Goal: Information Seeking & Learning: Learn about a topic

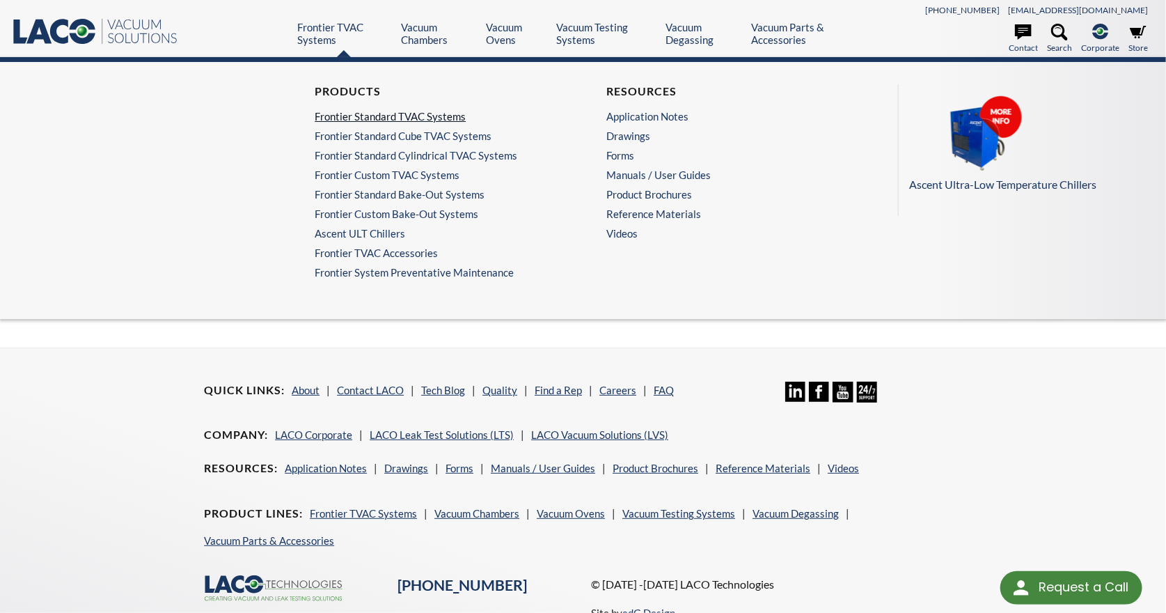
click at [361, 116] on link "Frontier Standard TVAC Systems" at bounding box center [434, 116] width 238 height 13
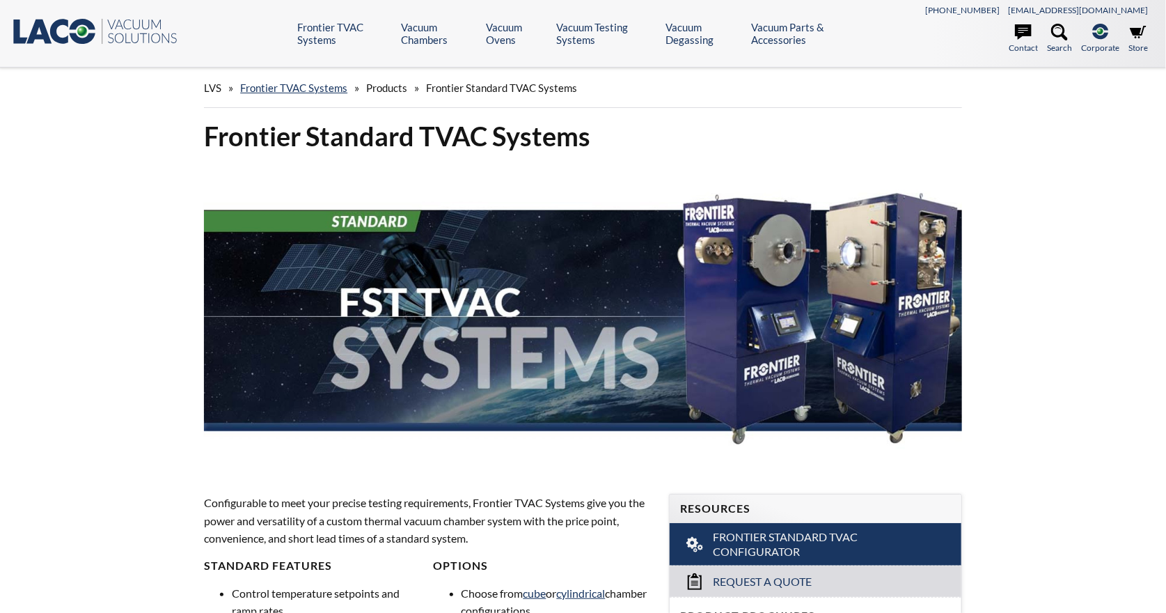
select select "Language Translate Widget"
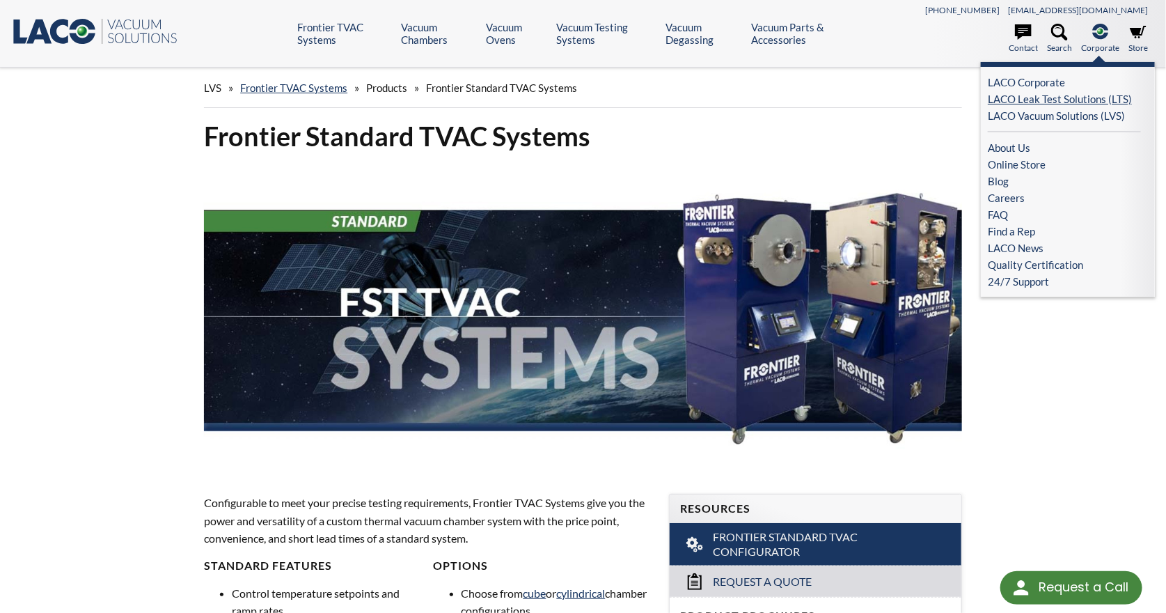
click at [1106, 102] on link "LACO Leak Test Solutions (LTS)" at bounding box center [1064, 99] width 153 height 17
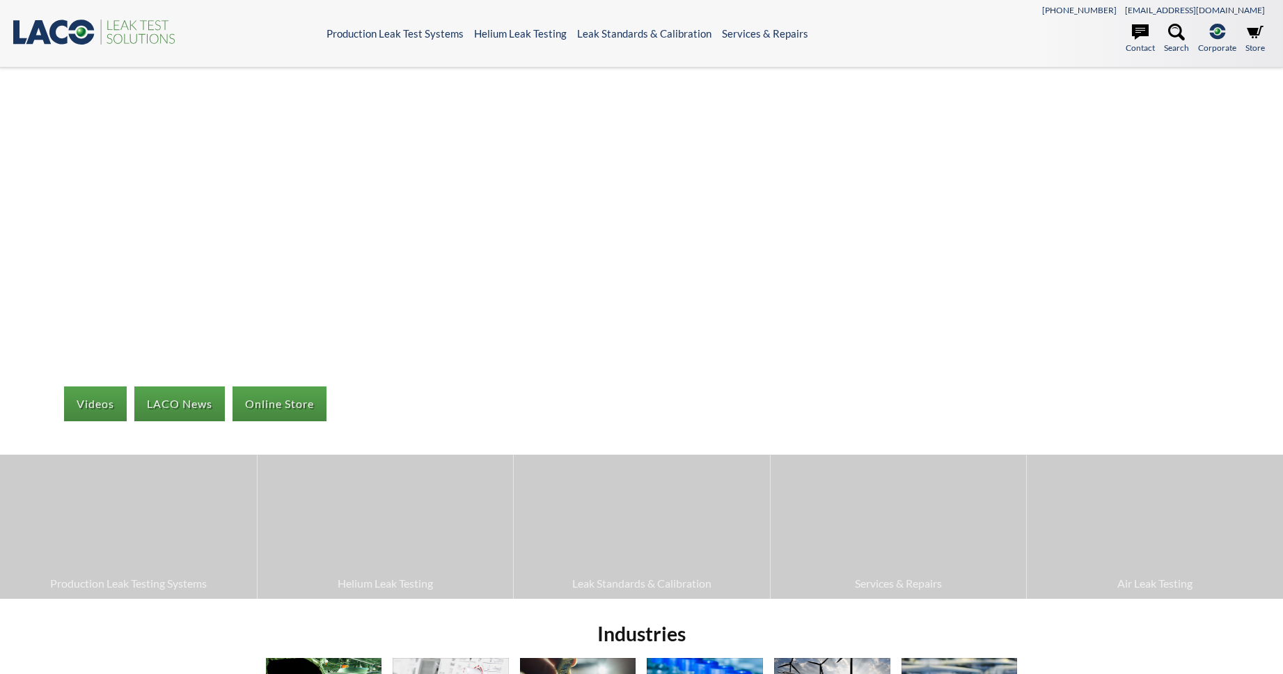
select select "Language Translate Widget"
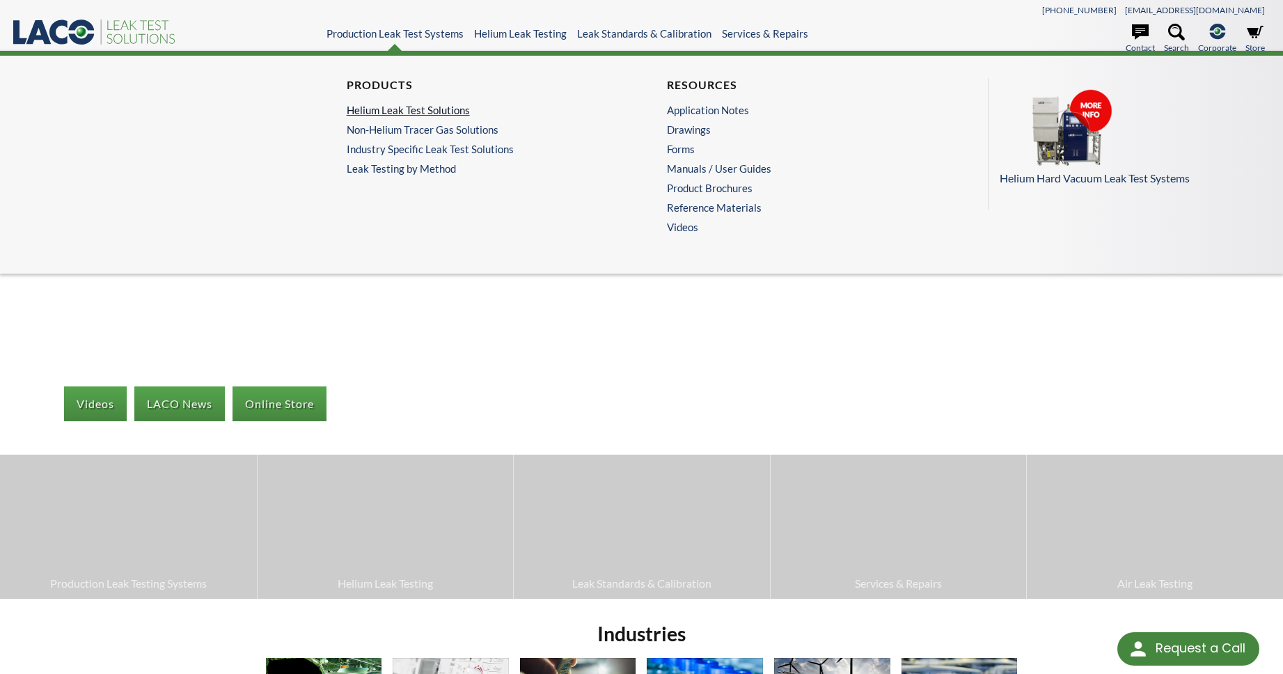
click at [394, 112] on link "Helium Leak Test Solutions" at bounding box center [478, 110] width 263 height 13
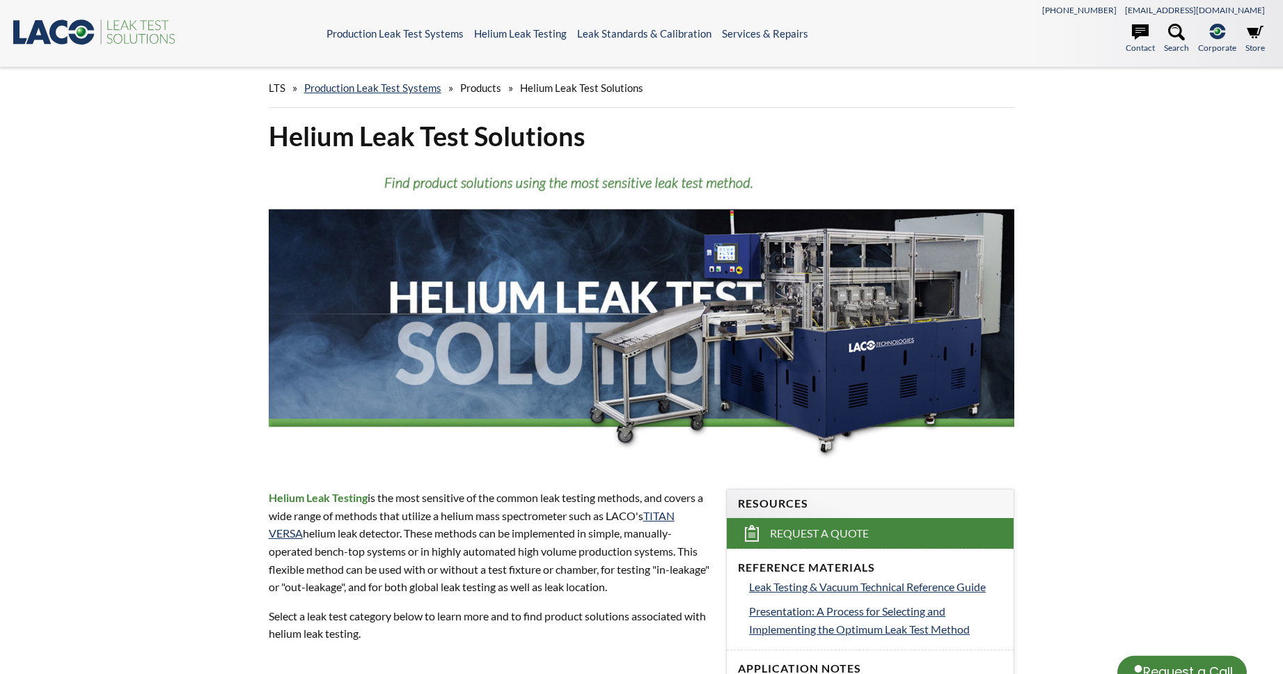
select select "Language Translate Widget"
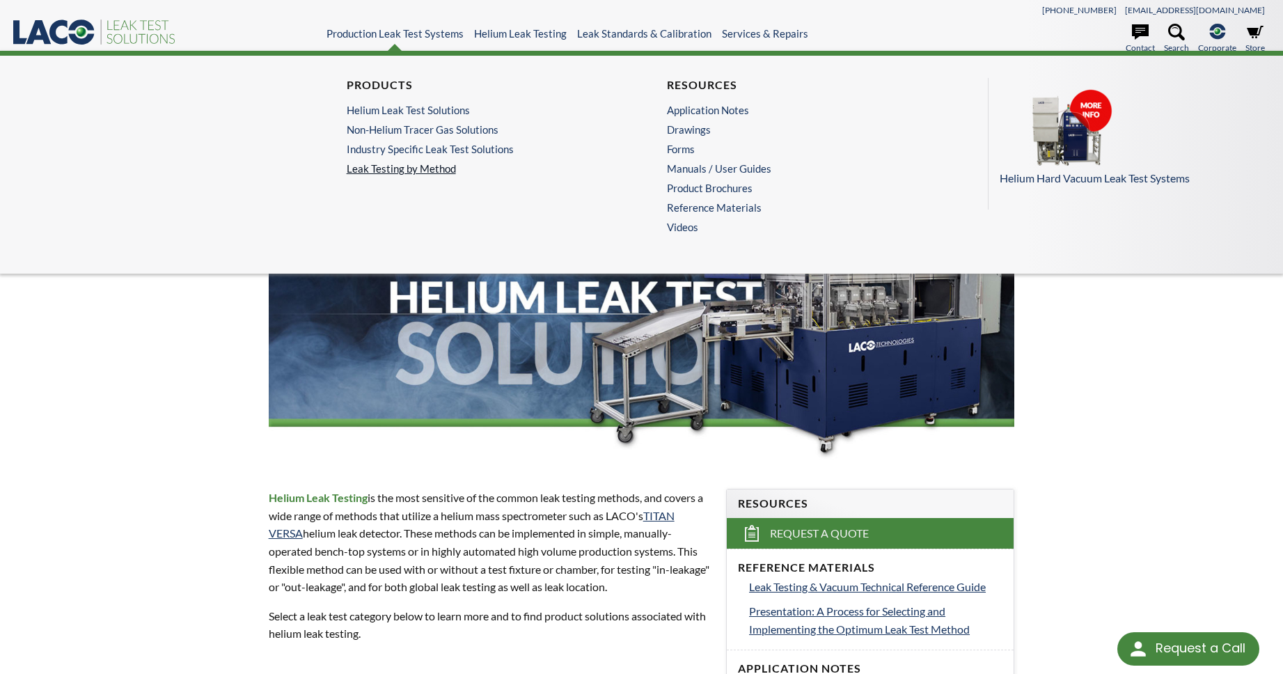
click at [421, 171] on link "Leak Testing by Method" at bounding box center [482, 168] width 270 height 13
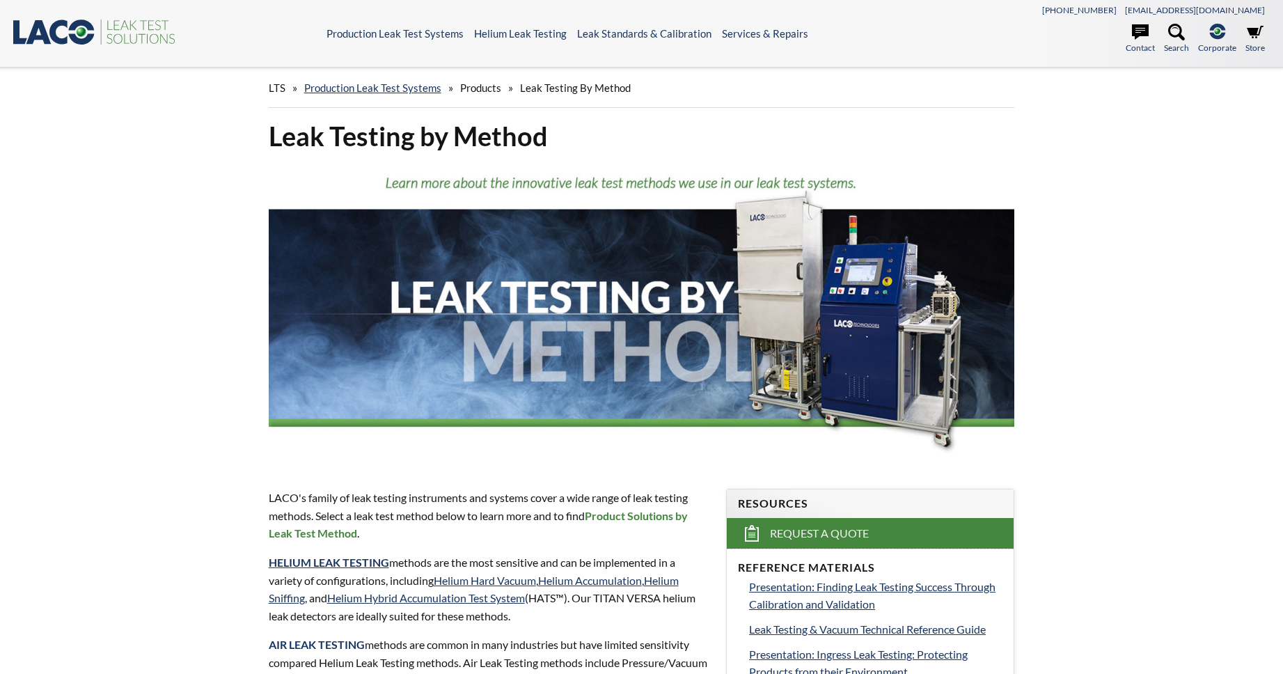
select select "Language Translate Widget"
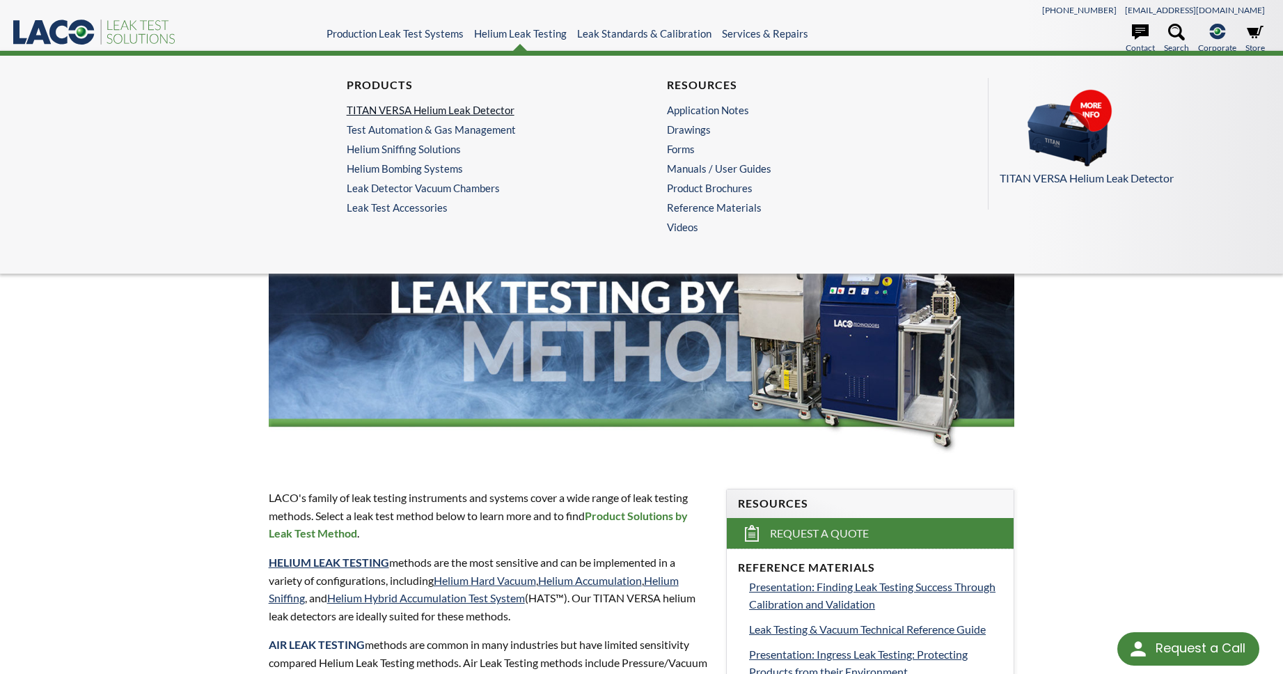
click at [439, 114] on link "TITAN VERSA Helium Leak Detector" at bounding box center [478, 110] width 263 height 13
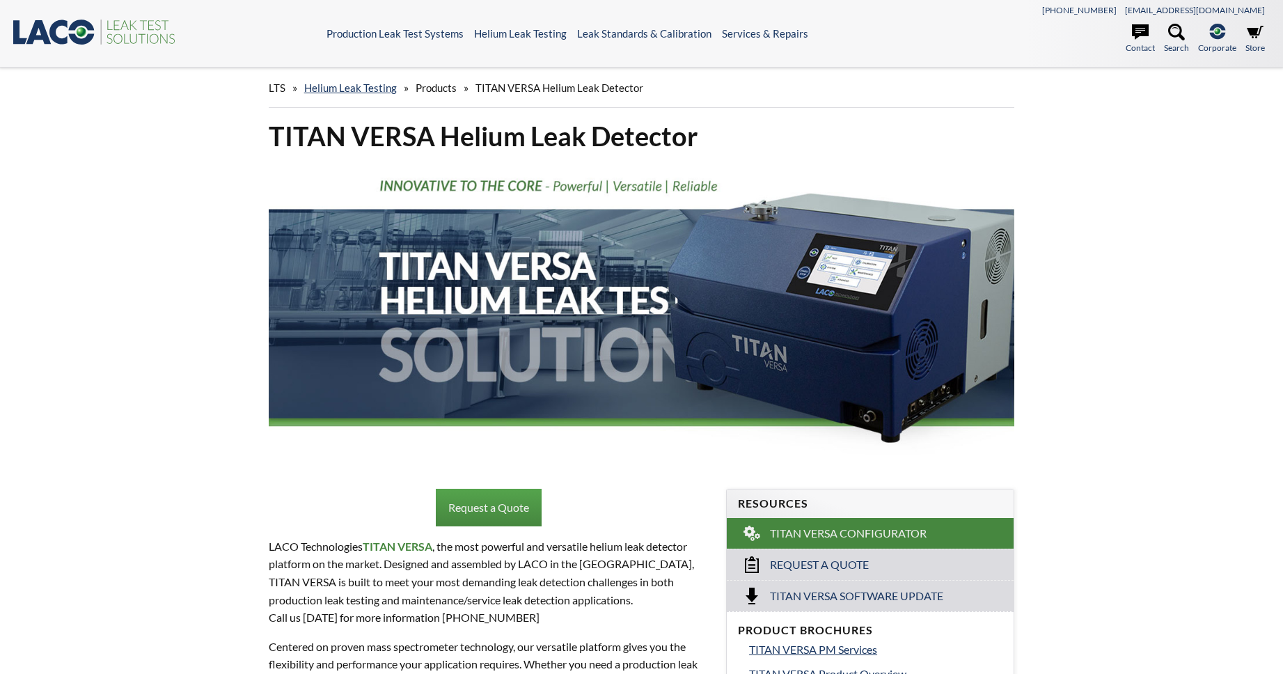
select select "Language Translate Widget"
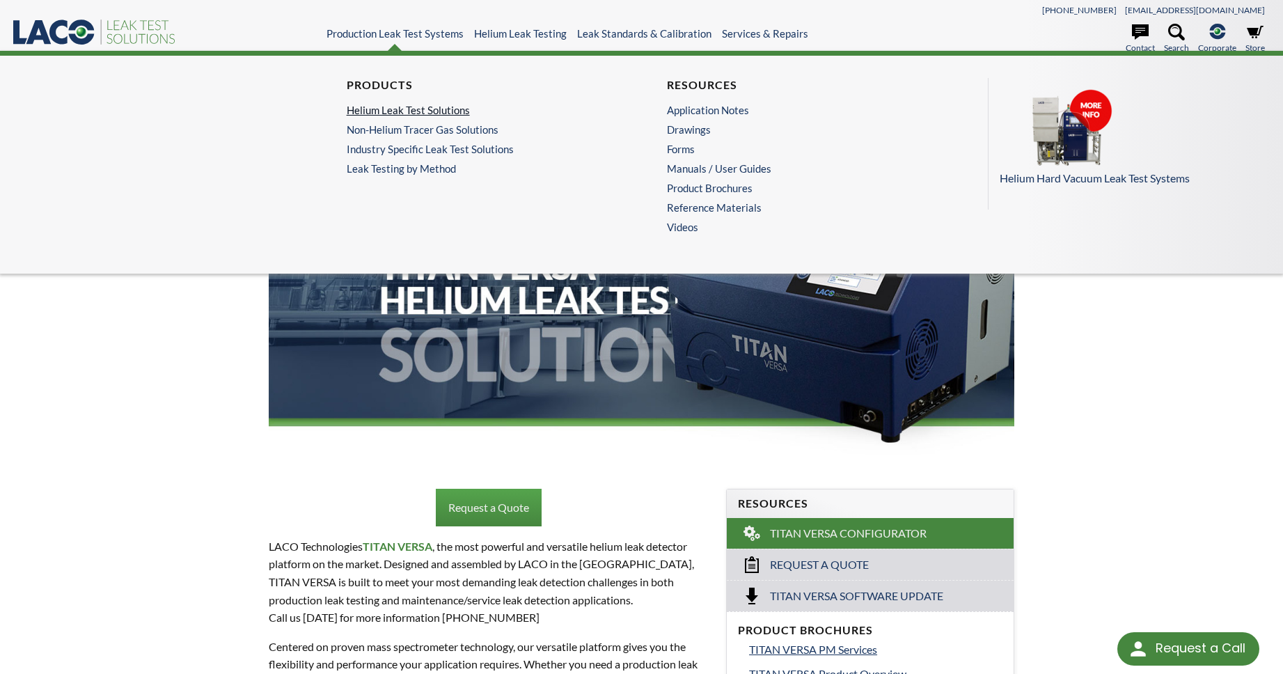
click at [374, 109] on link "Helium Leak Test Solutions" at bounding box center [478, 110] width 263 height 13
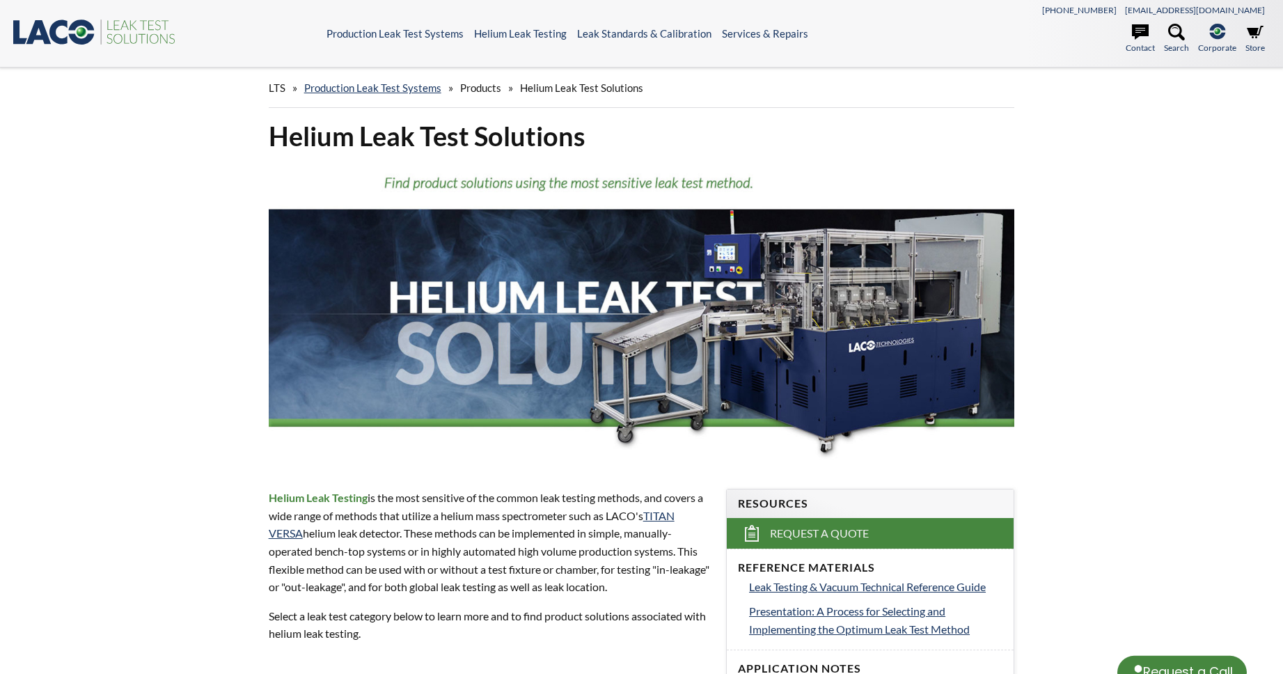
select select "Language Translate Widget"
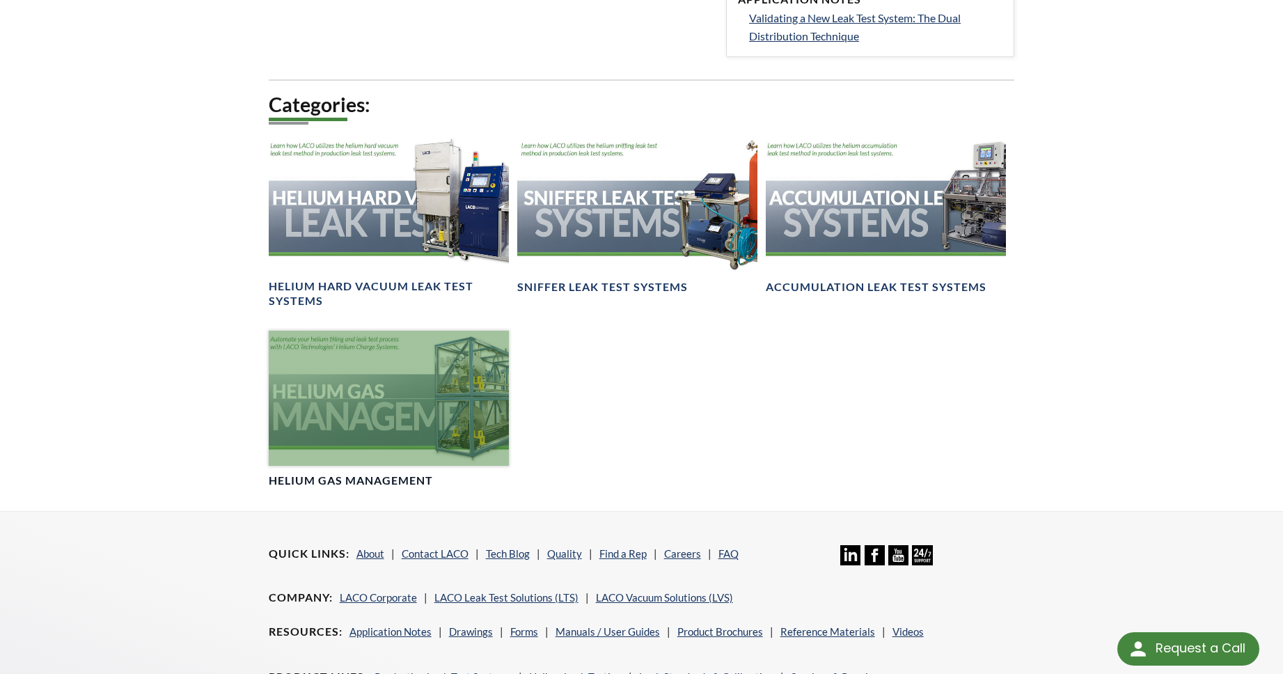
scroll to position [646, 0]
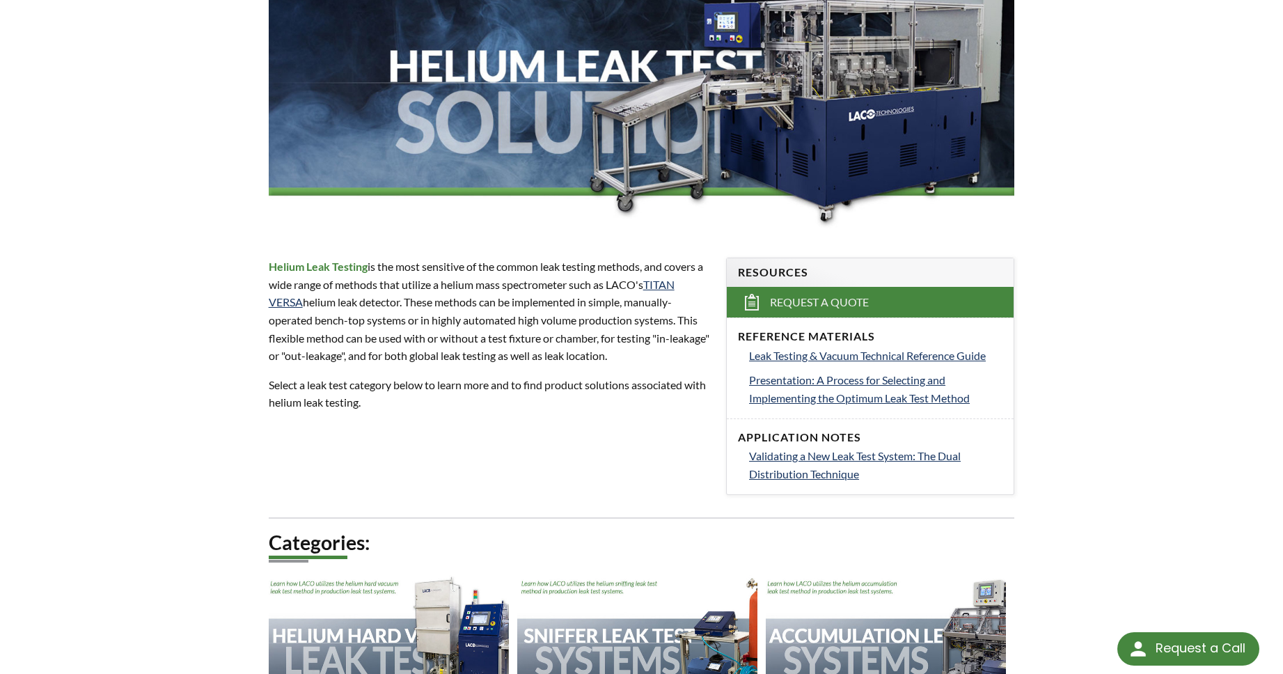
scroll to position [0, 0]
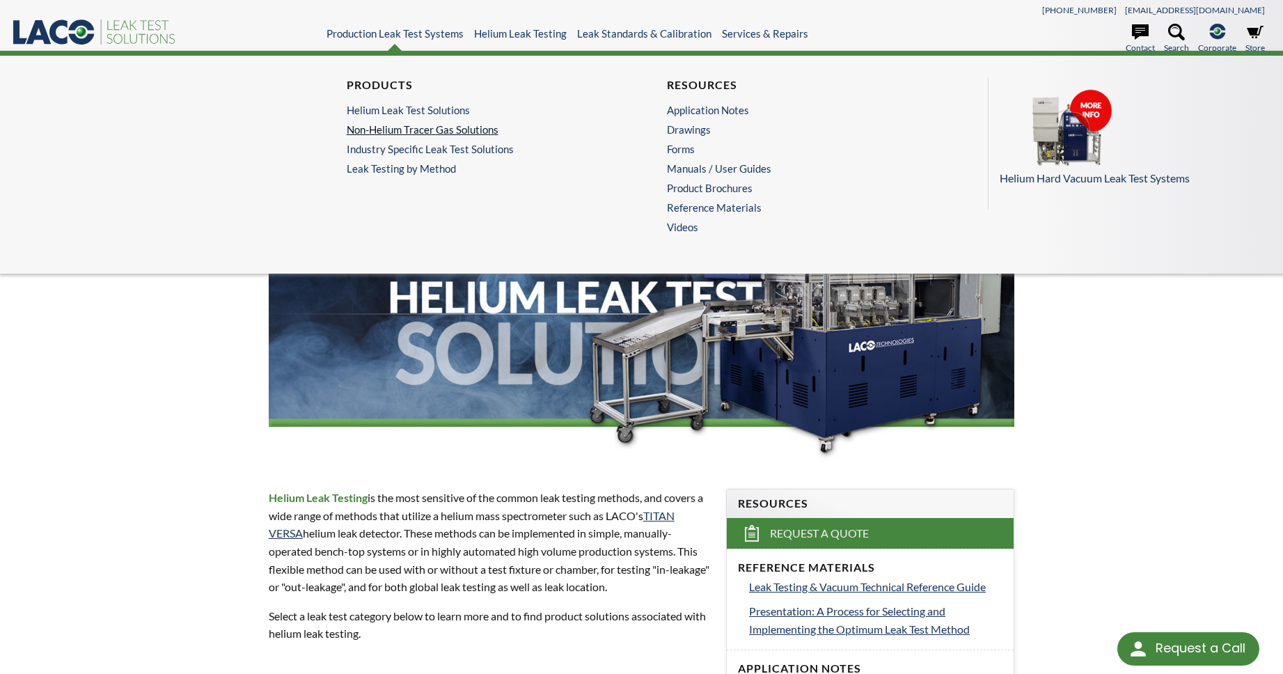
click at [361, 125] on link "Non-Helium Tracer Gas Solutions" at bounding box center [478, 129] width 263 height 13
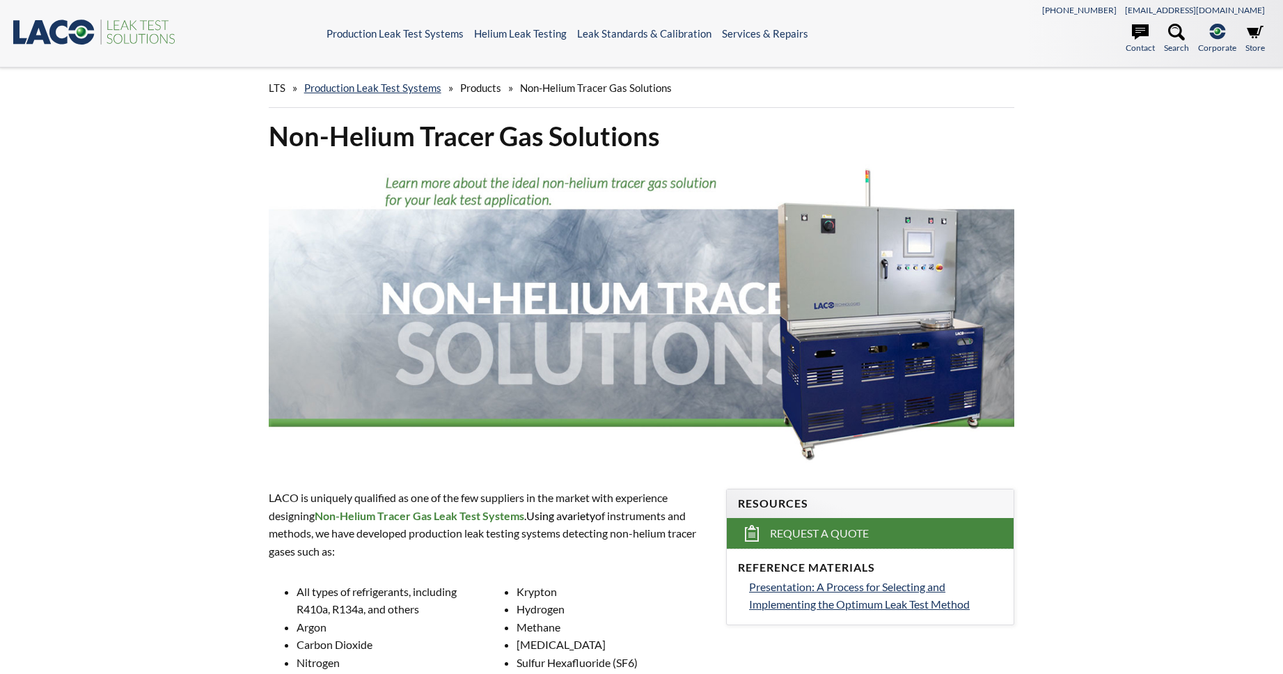
select select "Language Translate Widget"
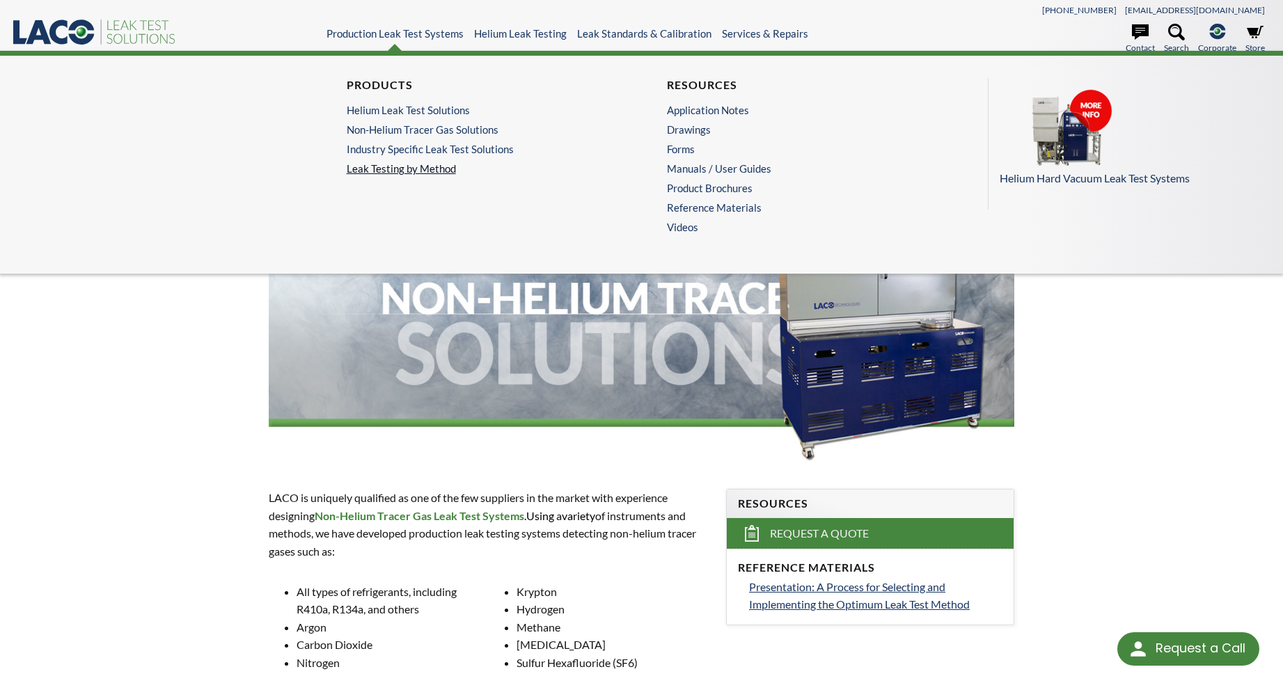
click at [407, 164] on link "Leak Testing by Method" at bounding box center [482, 168] width 270 height 13
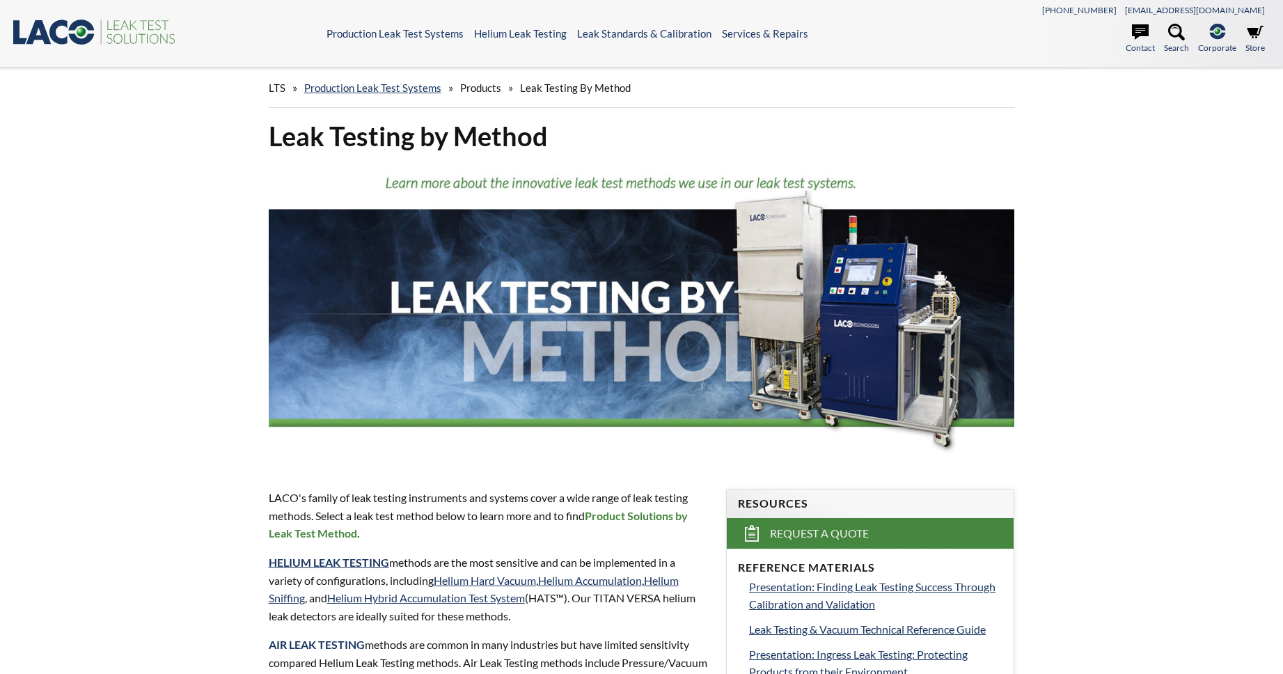
select select "Language Translate Widget"
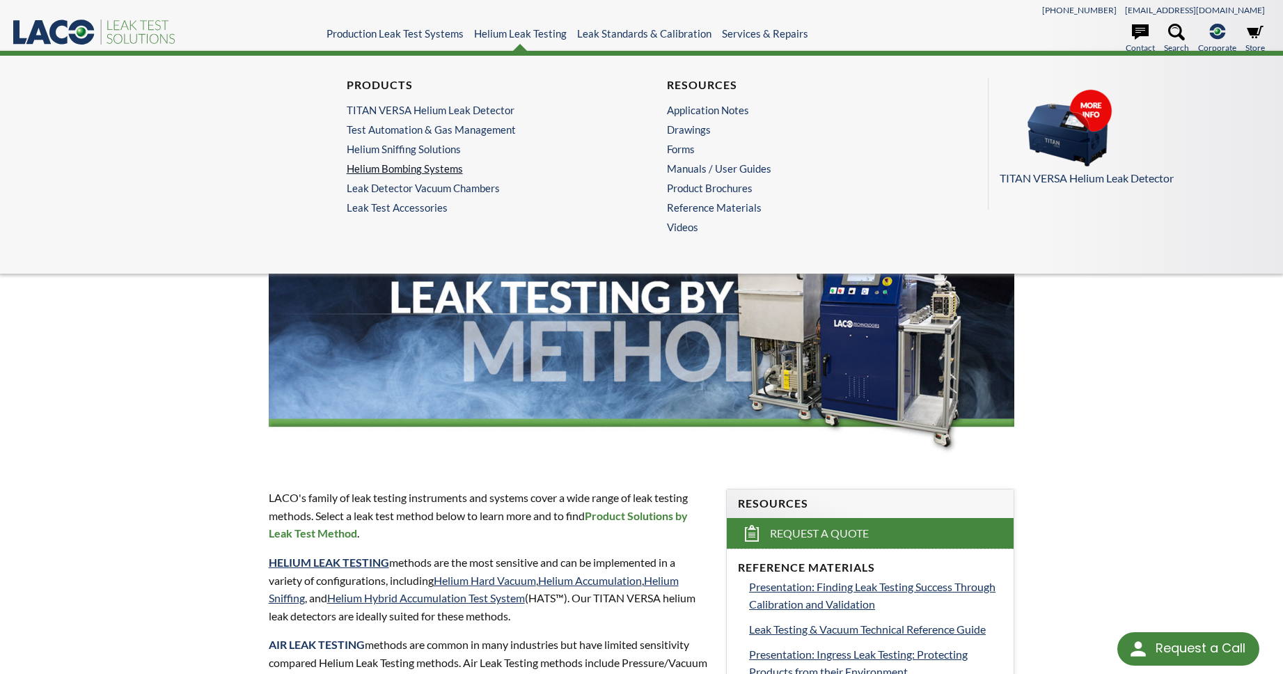
click at [399, 166] on link "Helium Bombing Systems" at bounding box center [478, 168] width 263 height 13
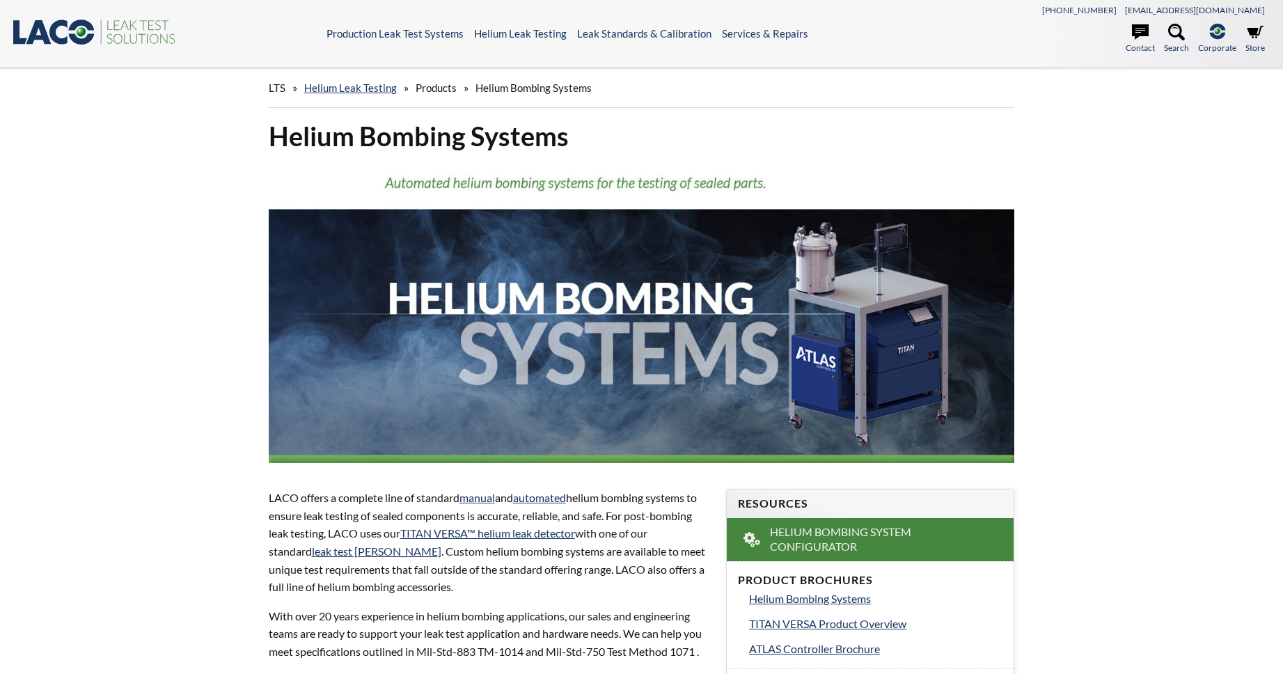
select select "Language Translate Widget"
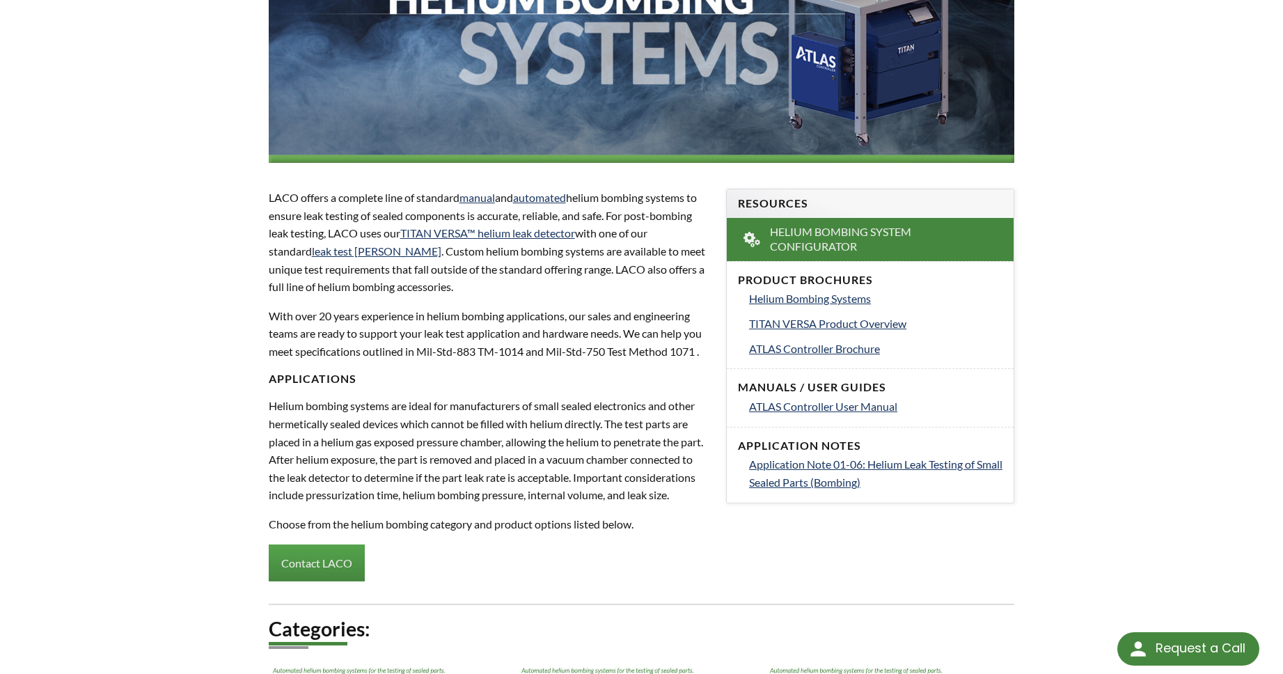
scroll to position [291, 0]
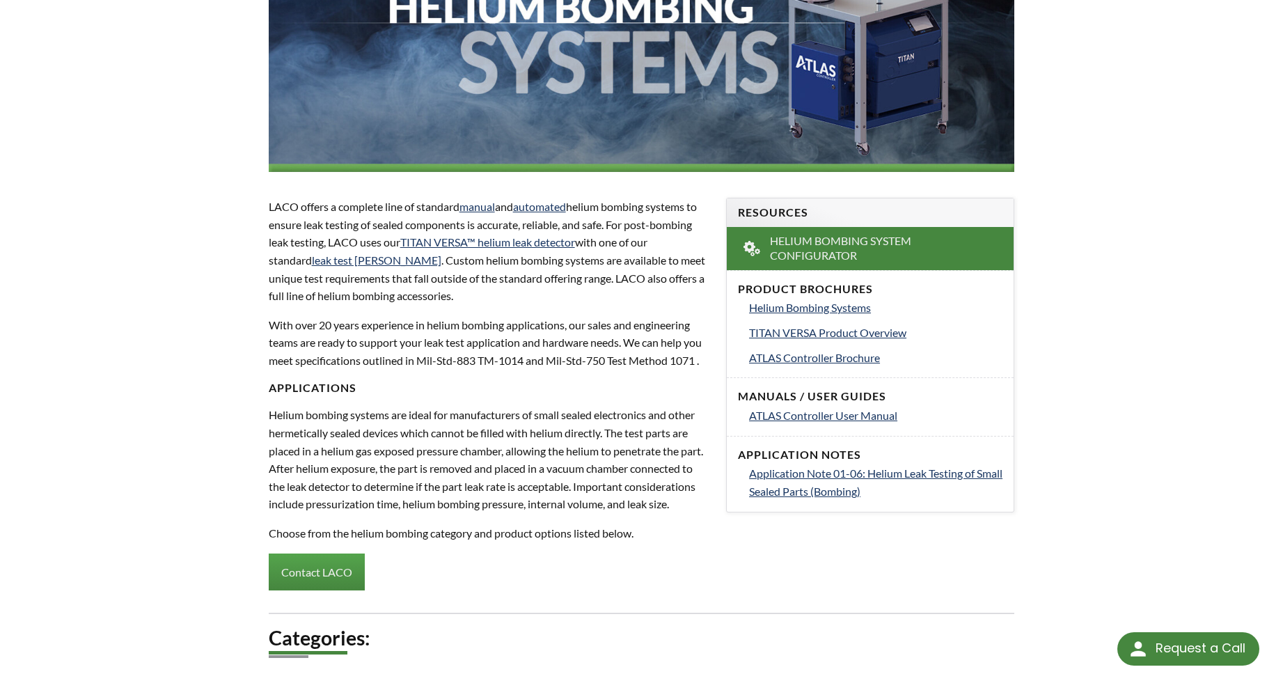
drag, startPoint x: 552, startPoint y: 385, endPoint x: 596, endPoint y: 430, distance: 62.5
click at [552, 386] on h4 "Applications" at bounding box center [489, 388] width 441 height 15
drag, startPoint x: 661, startPoint y: 541, endPoint x: 146, endPoint y: 357, distance: 546.7
click at [146, 357] on div "LTS » Helium Leak Testing » Products » Helium Bombing Systems Helium Bombing Sy…" at bounding box center [641, 410] width 1283 height 1269
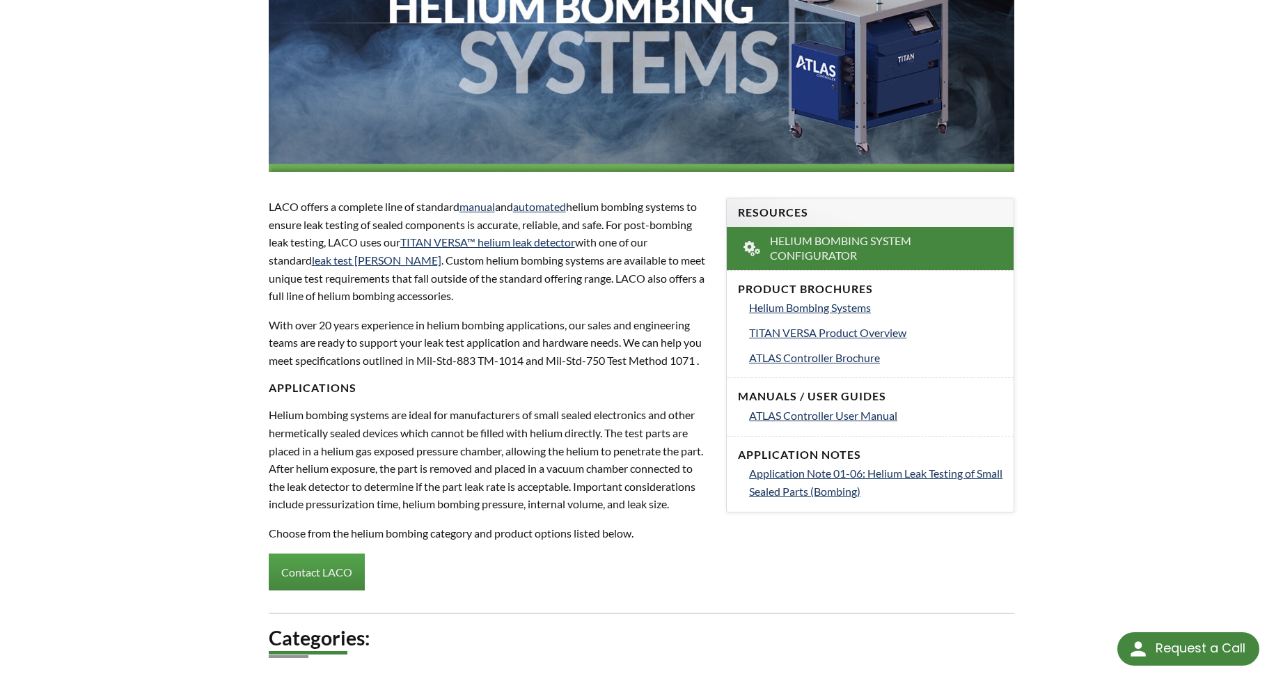
scroll to position [0, 0]
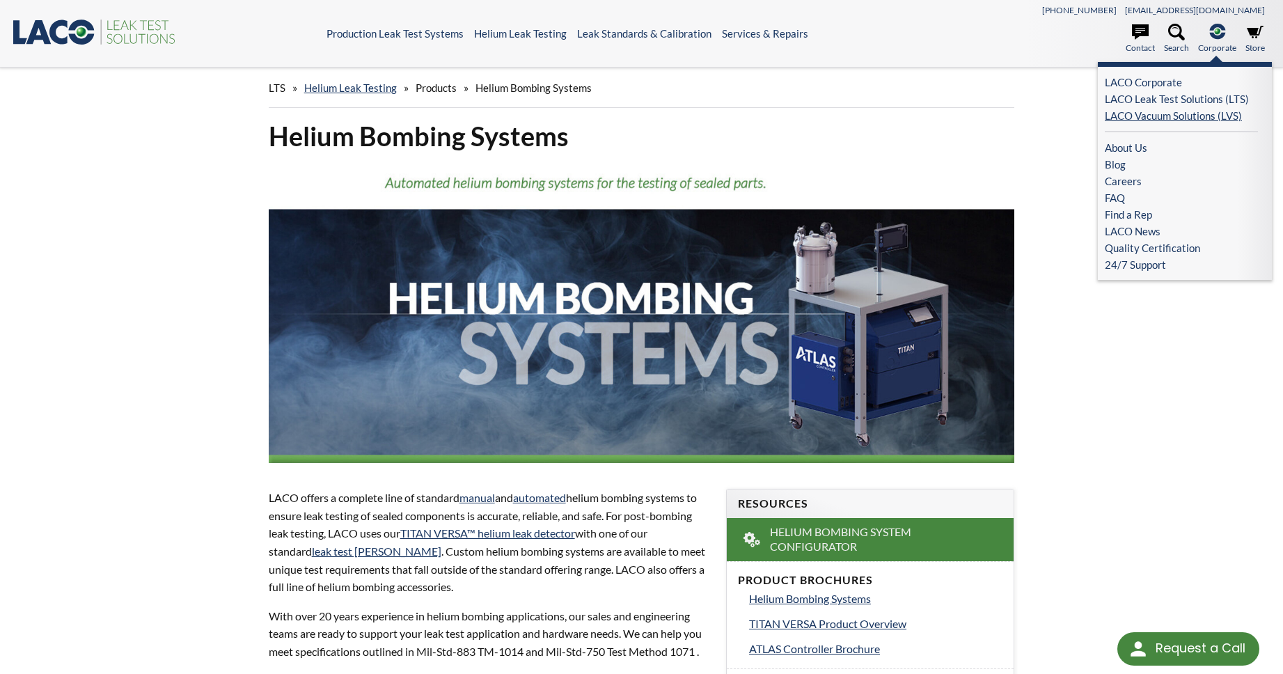
click at [1198, 115] on link "LACO Vacuum Solutions (LVS)" at bounding box center [1181, 115] width 153 height 17
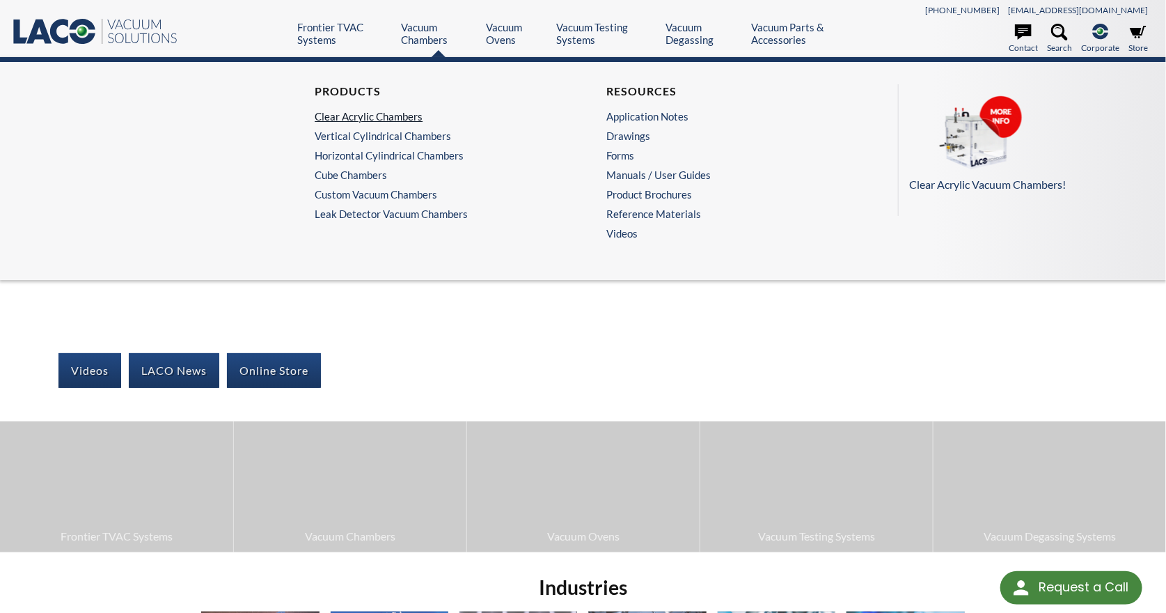
click at [375, 118] on link "Clear Acrylic Chambers" at bounding box center [434, 116] width 238 height 13
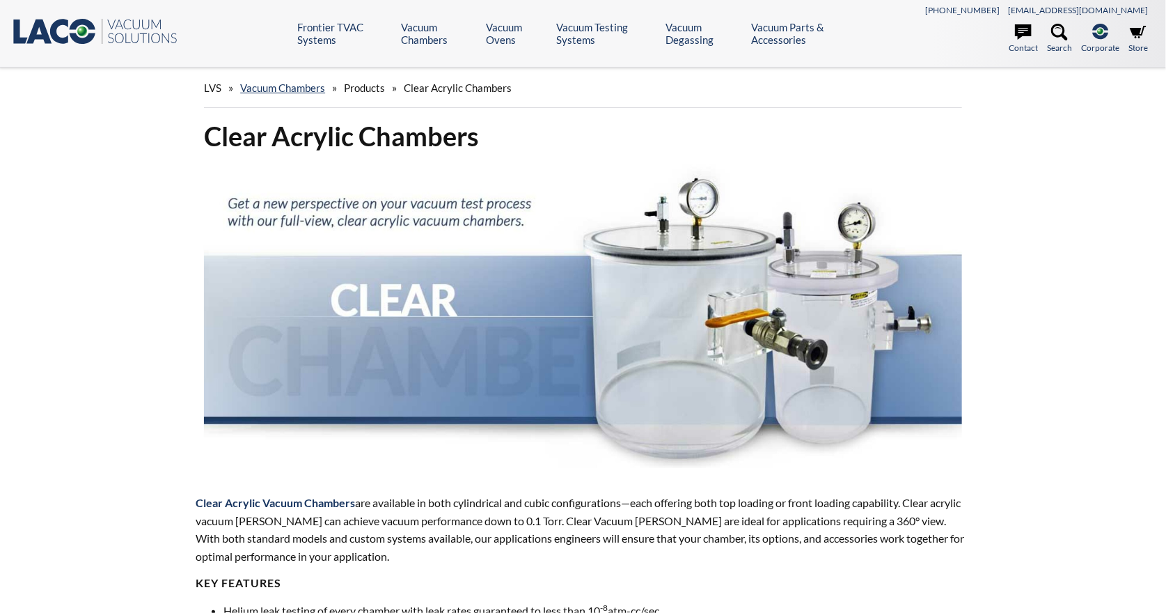
select select "Language Translate Widget"
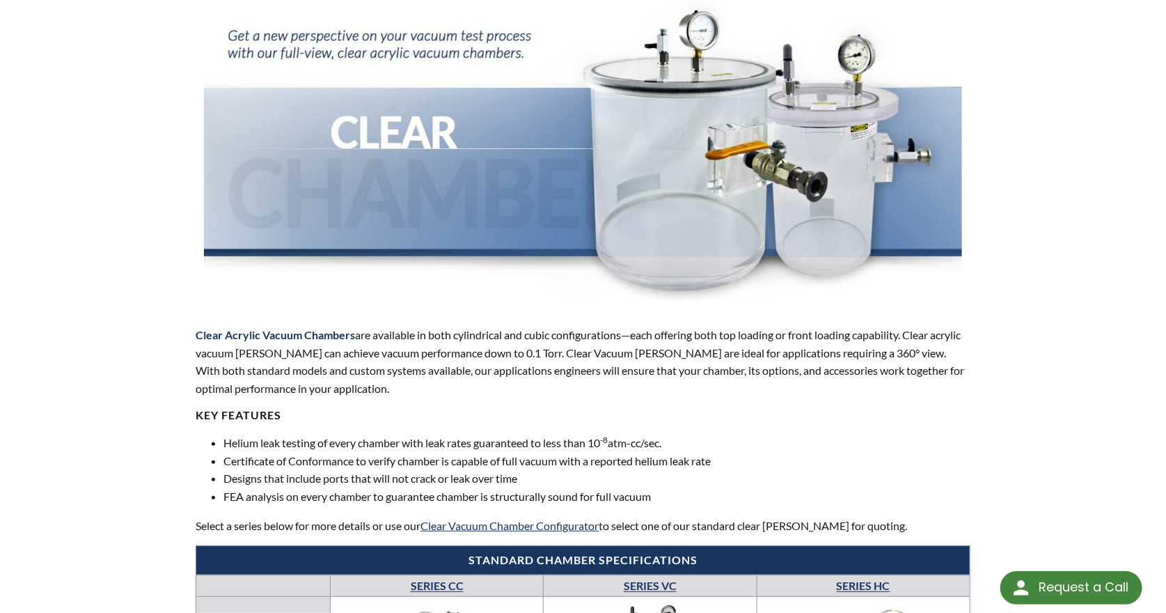
scroll to position [233, 0]
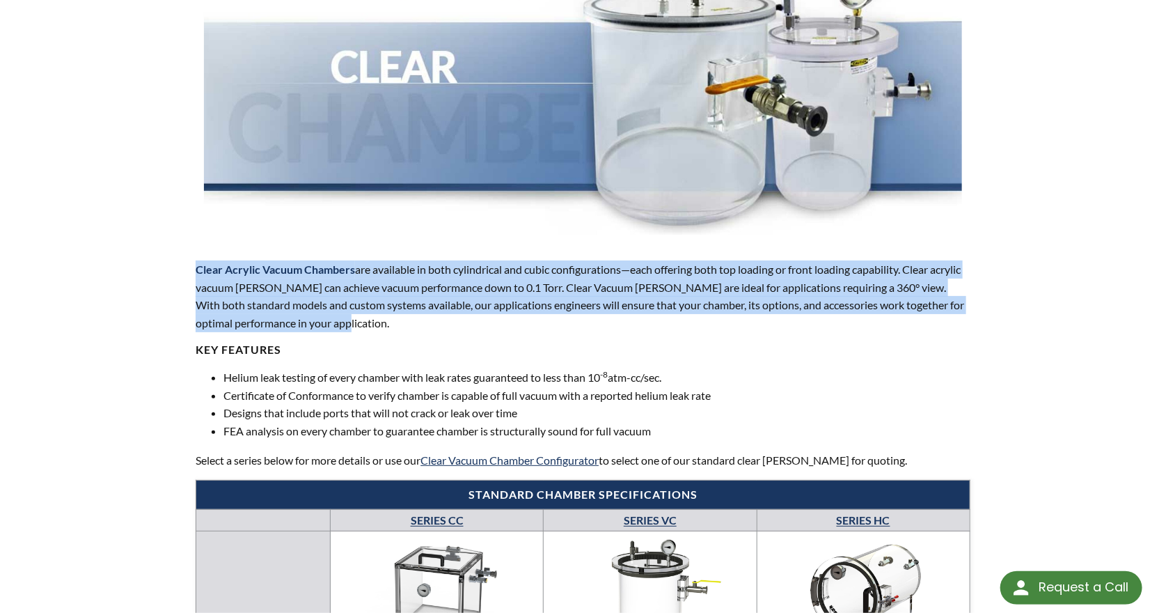
drag, startPoint x: 1004, startPoint y: 304, endPoint x: 163, endPoint y: 273, distance: 841.8
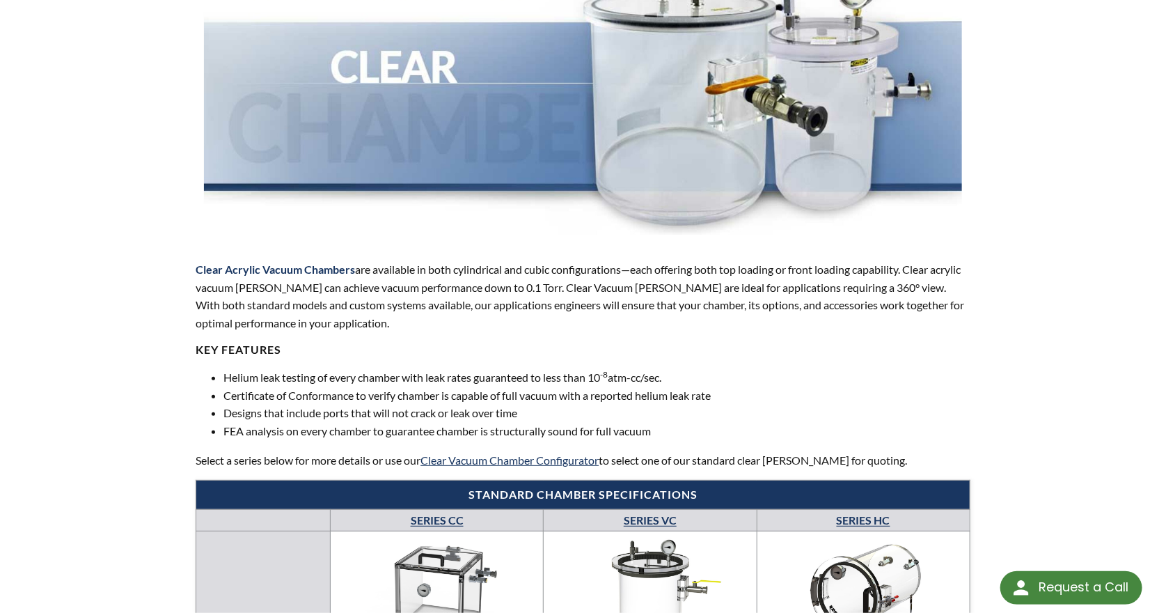
click at [684, 322] on p "Clear Acrylic Vacuum [PERSON_NAME] are available in both cylindrical and cubic …" at bounding box center [583, 295] width 775 height 71
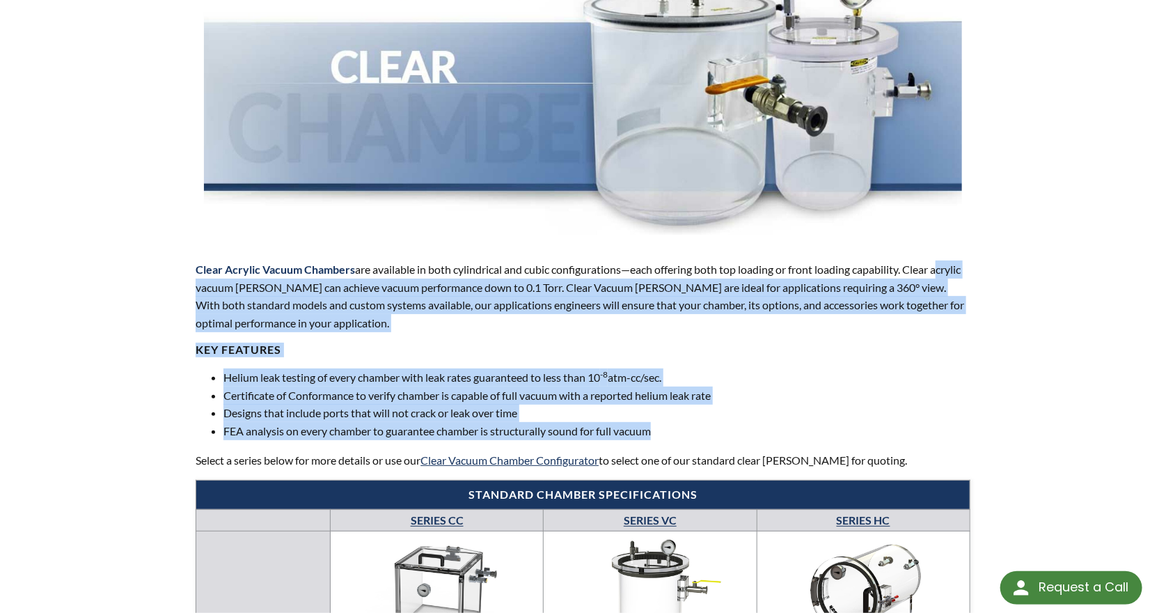
drag, startPoint x: 194, startPoint y: 290, endPoint x: 674, endPoint y: 427, distance: 499.7
copy div "acrylic vacuum chambers can achieve vacuum performance down to 0.1 Torr. Clear …"
click at [458, 355] on h4 "KEY FEATURES" at bounding box center [583, 350] width 775 height 15
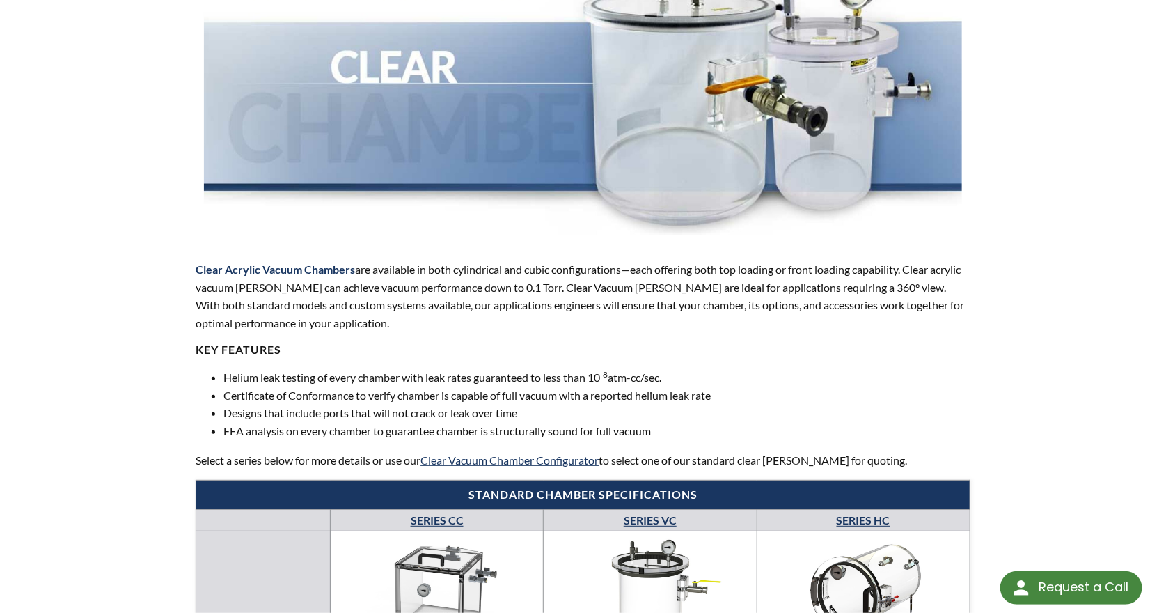
scroll to position [0, 0]
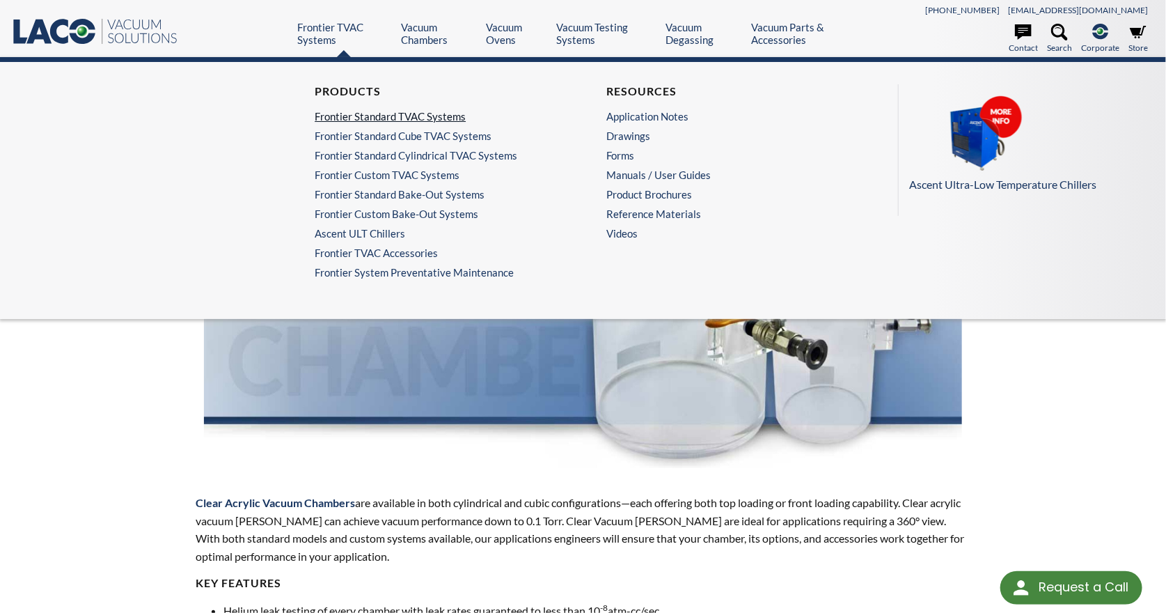
click at [423, 113] on link "Frontier Standard TVAC Systems" at bounding box center [434, 116] width 238 height 13
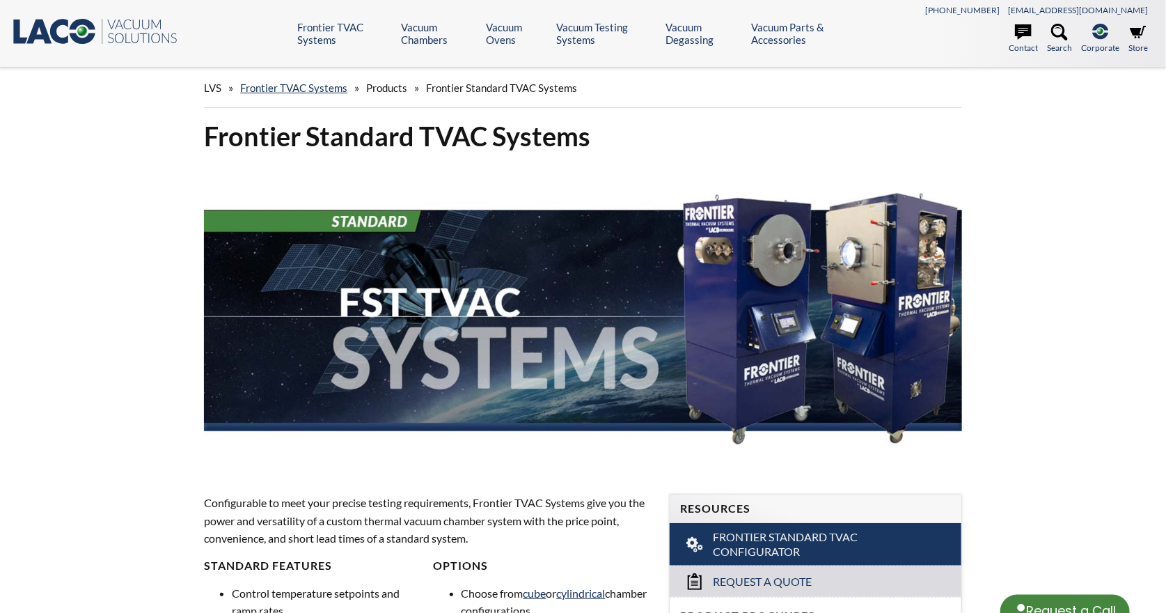
select select "Language Translate Widget"
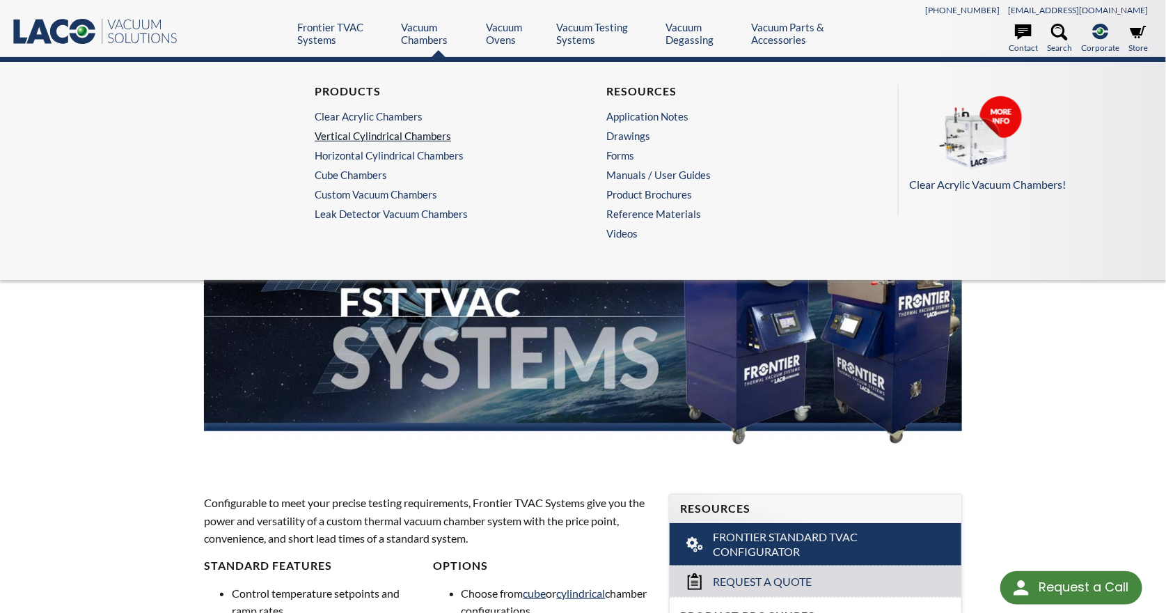
click at [375, 132] on link "Vertical Cylindrical Chambers" at bounding box center [434, 136] width 238 height 13
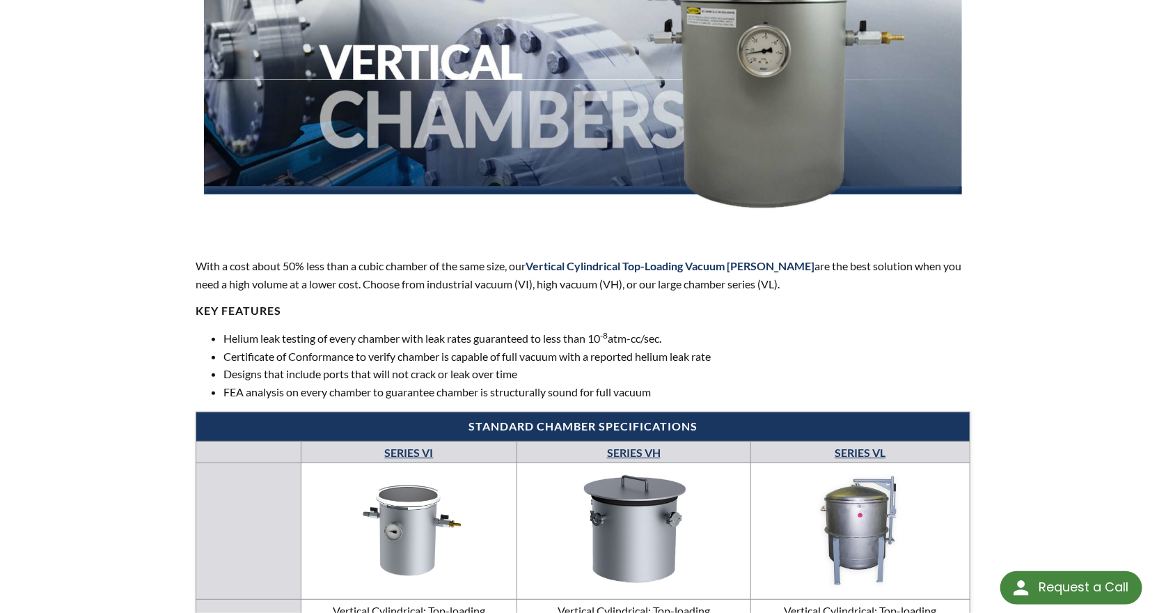
scroll to position [244, 0]
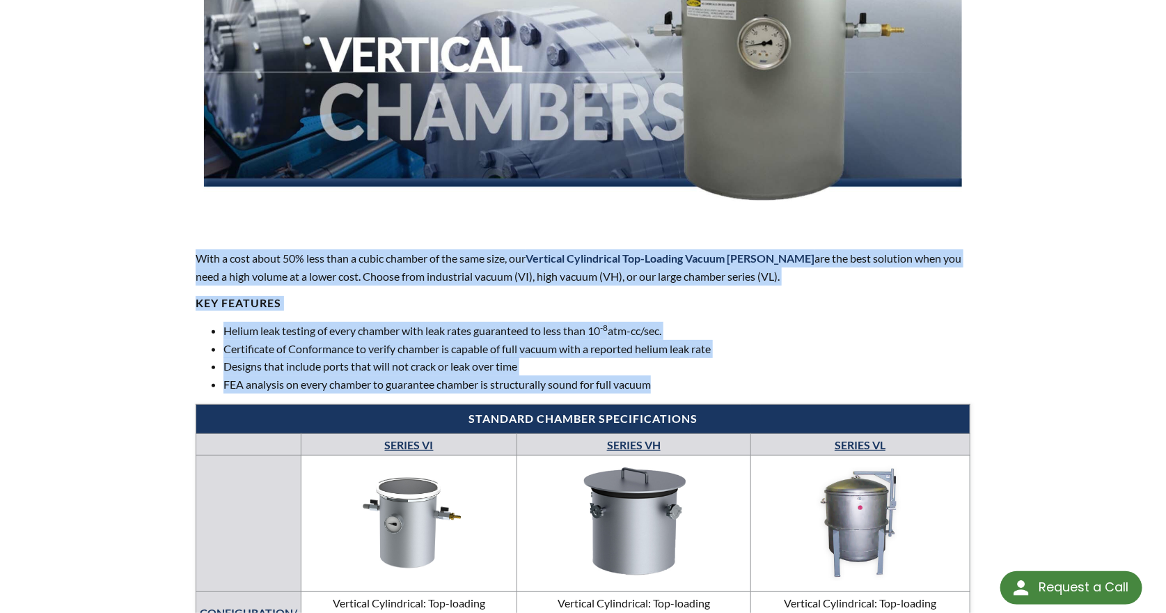
drag, startPoint x: 188, startPoint y: 257, endPoint x: 694, endPoint y: 380, distance: 521.1
copy div "With a cost about 50% less than a cubic chamber of the same size, our Vertical …"
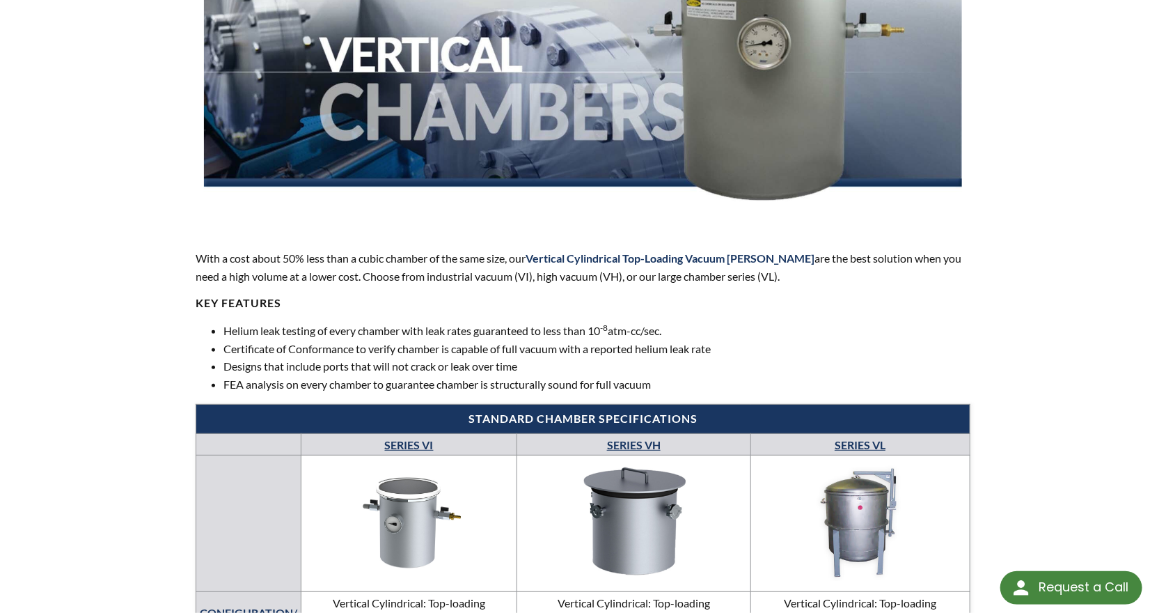
click at [453, 261] on p "With a cost about 50% less than a cubic chamber of the same size, our Vertical …" at bounding box center [583, 267] width 775 height 36
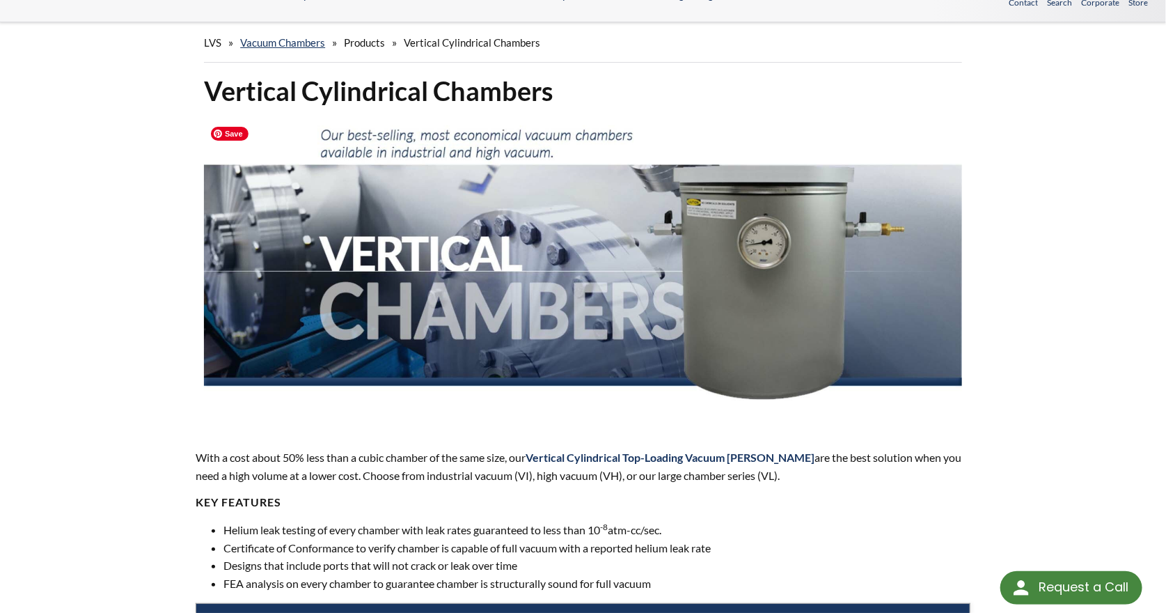
scroll to position [37, 0]
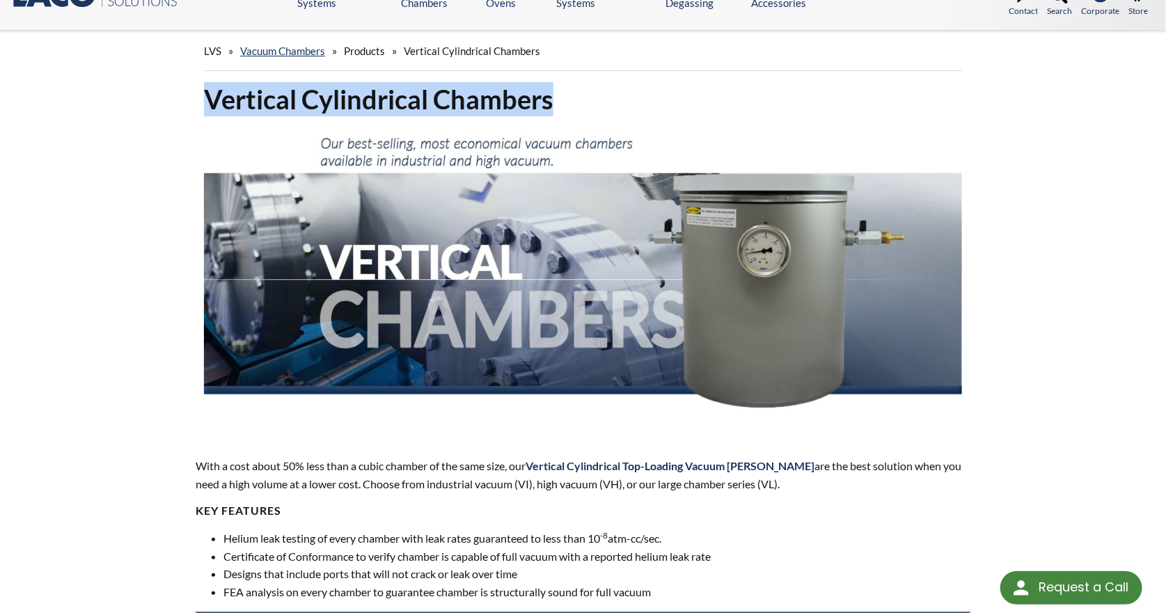
drag, startPoint x: 522, startPoint y: 101, endPoint x: 210, endPoint y: 99, distance: 312.7
click at [210, 97] on h1 "Vertical Cylindrical Chambers" at bounding box center [583, 99] width 758 height 34
copy h1 "Vertical Cylindrical Chambers"
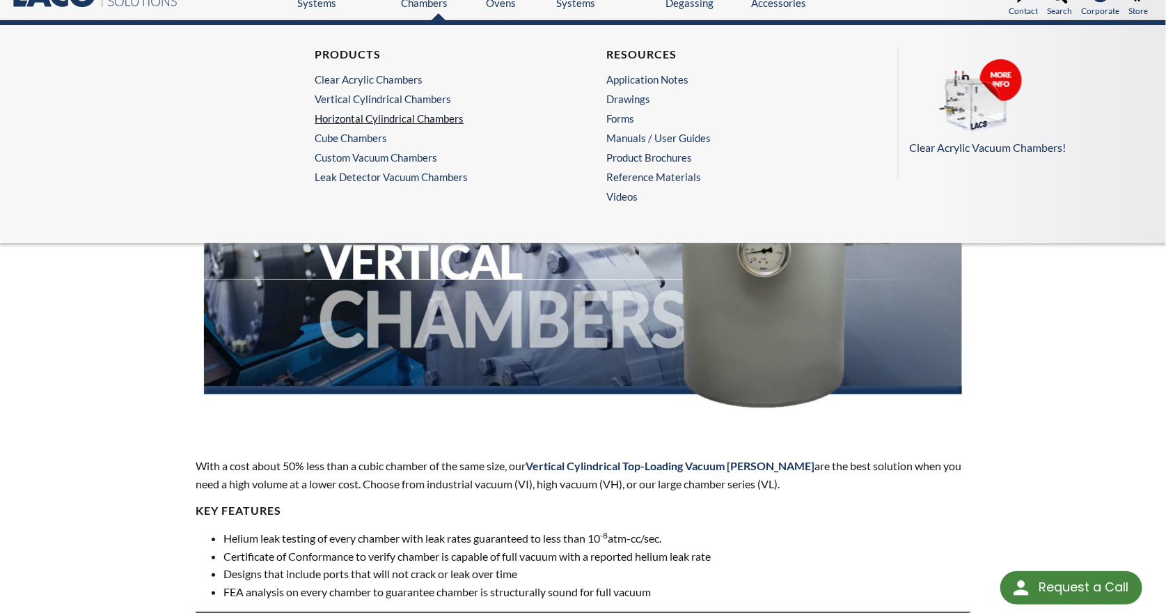
click at [423, 117] on link "Horizontal Cylindrical Chambers" at bounding box center [434, 118] width 238 height 13
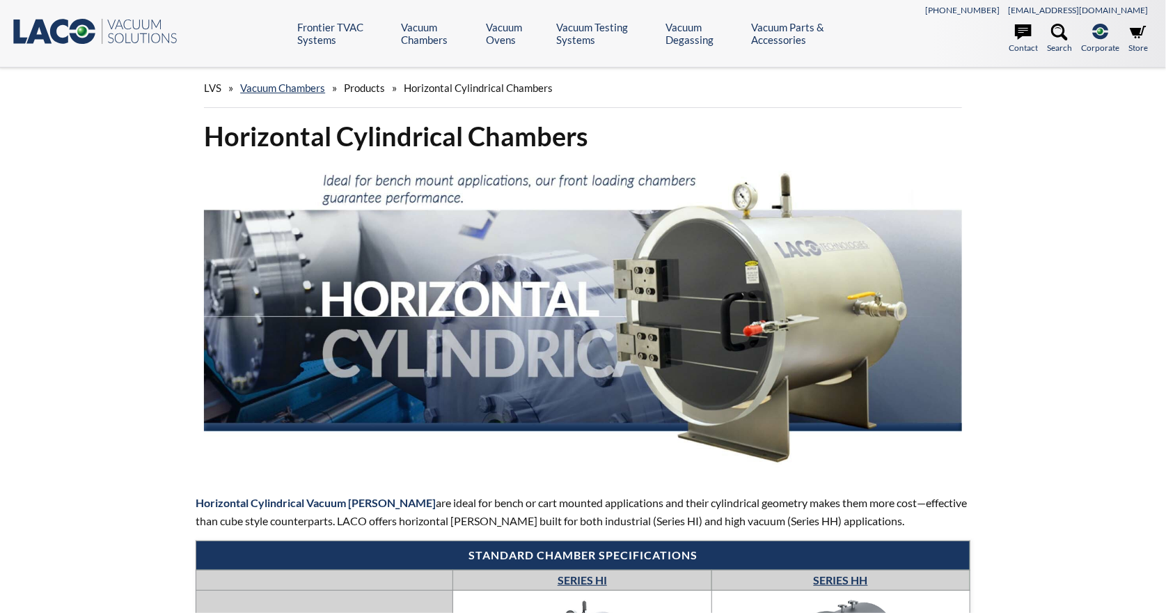
select select "Language Translate Widget"
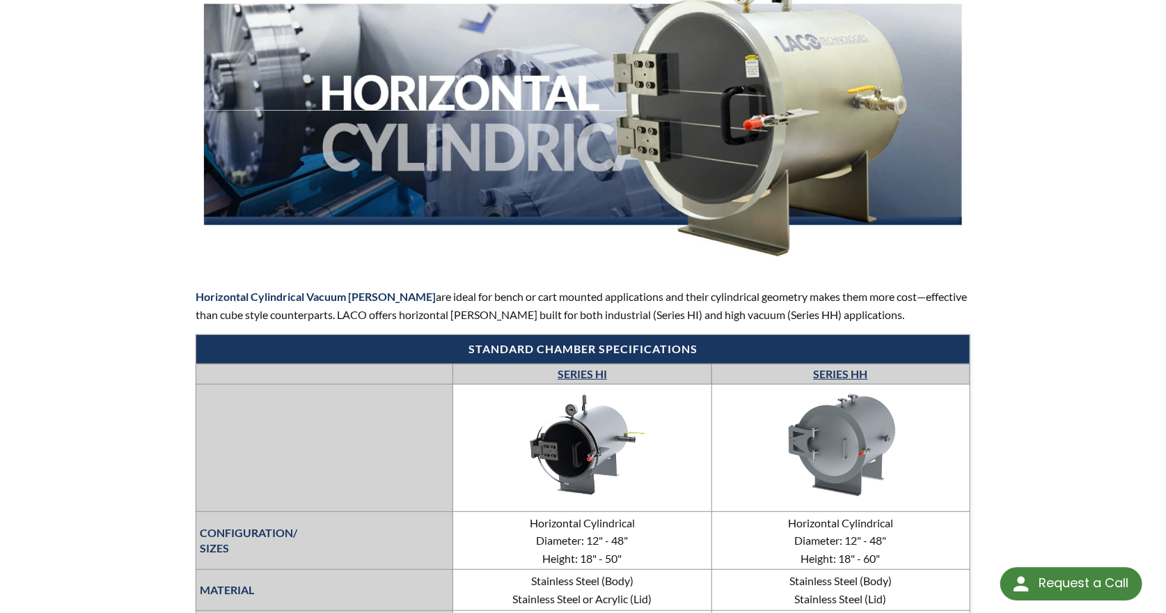
scroll to position [336, 0]
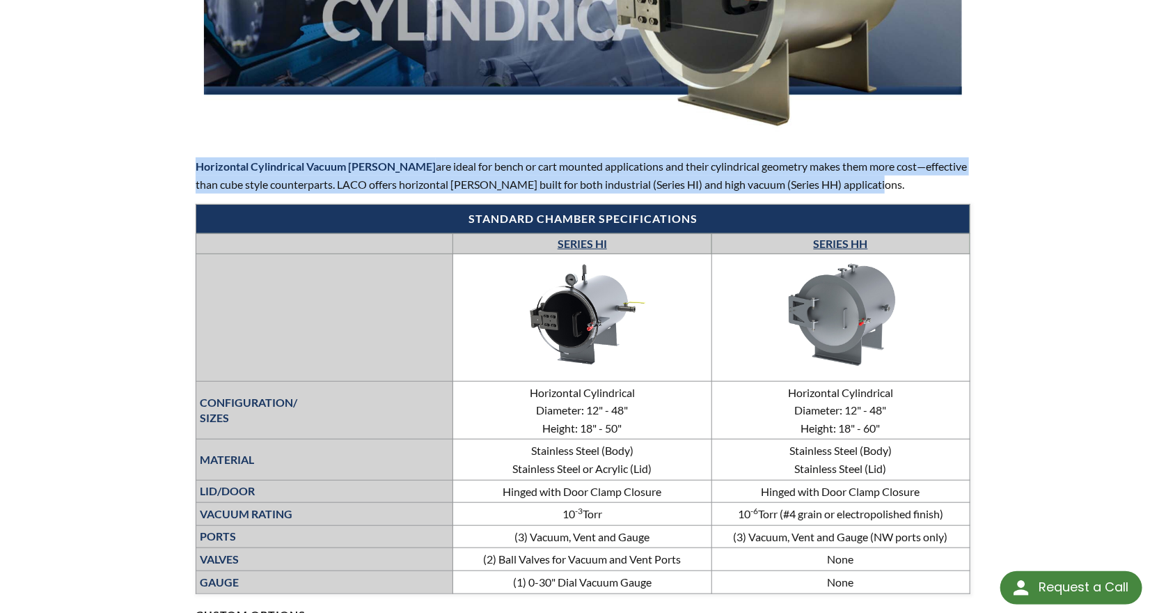
drag, startPoint x: 798, startPoint y: 173, endPoint x: 152, endPoint y: 143, distance: 646.9
click at [152, 143] on div "Horizontal Cylindrical [PERSON_NAME] Horizontal Cylindrical Vacuum [PERSON_NAME…" at bounding box center [583, 400] width 891 height 1235
copy p "Horizontal Cylindrical Vacuum [PERSON_NAME] are ideal for bench or cart mounted…"
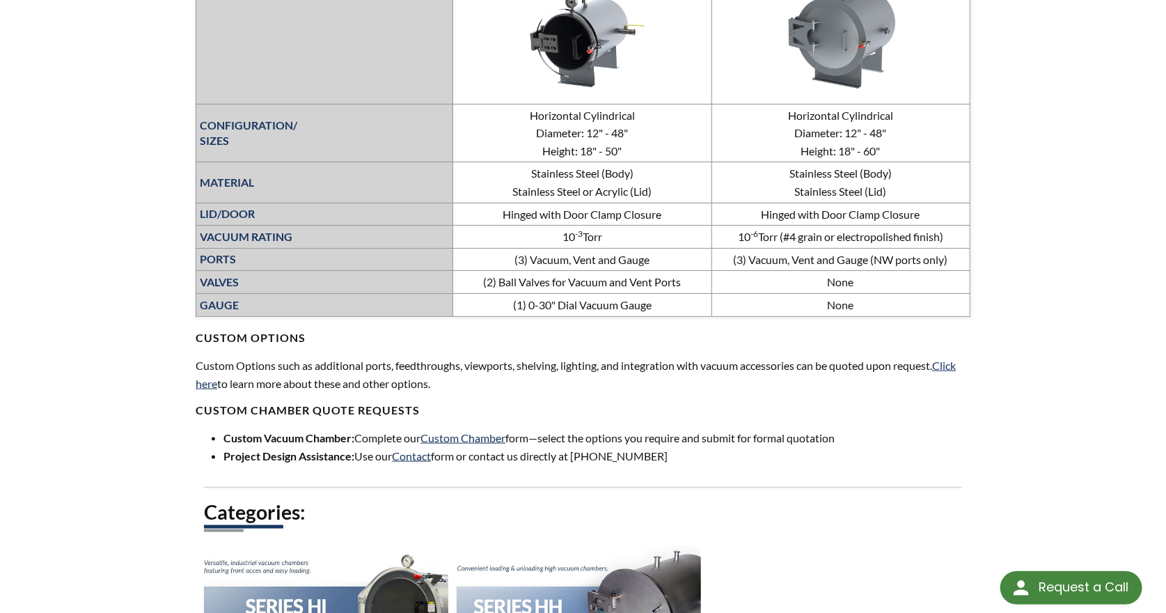
scroll to position [744, 0]
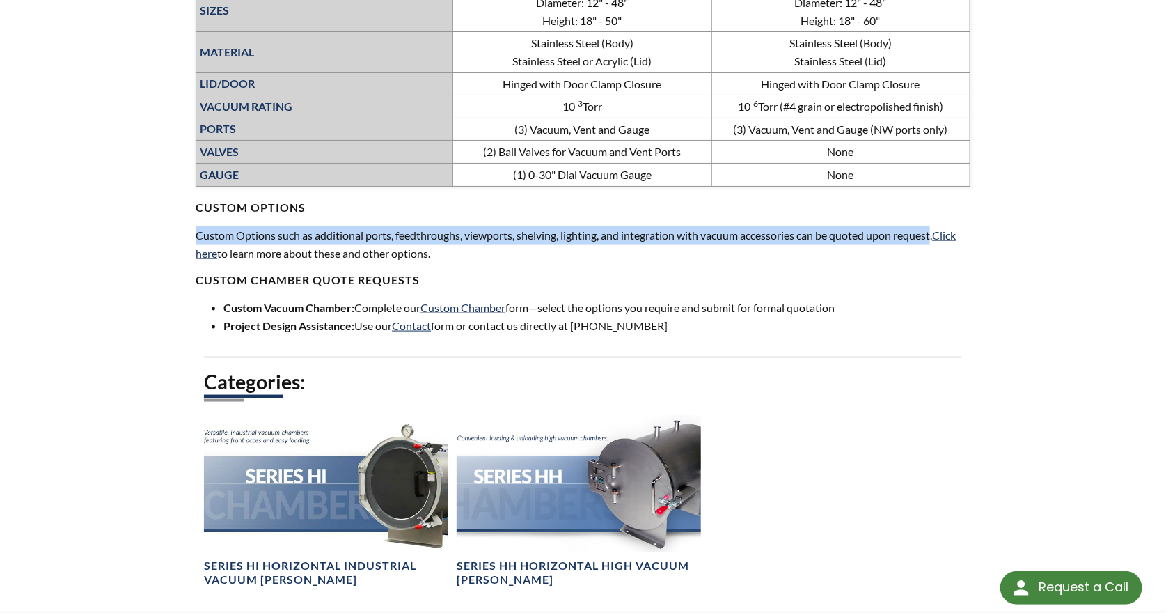
drag, startPoint x: 177, startPoint y: 256, endPoint x: 939, endPoint y: 234, distance: 762.9
copy p "Custom Options such as additional ports, feedthroughs, viewports, shelving, lig…"
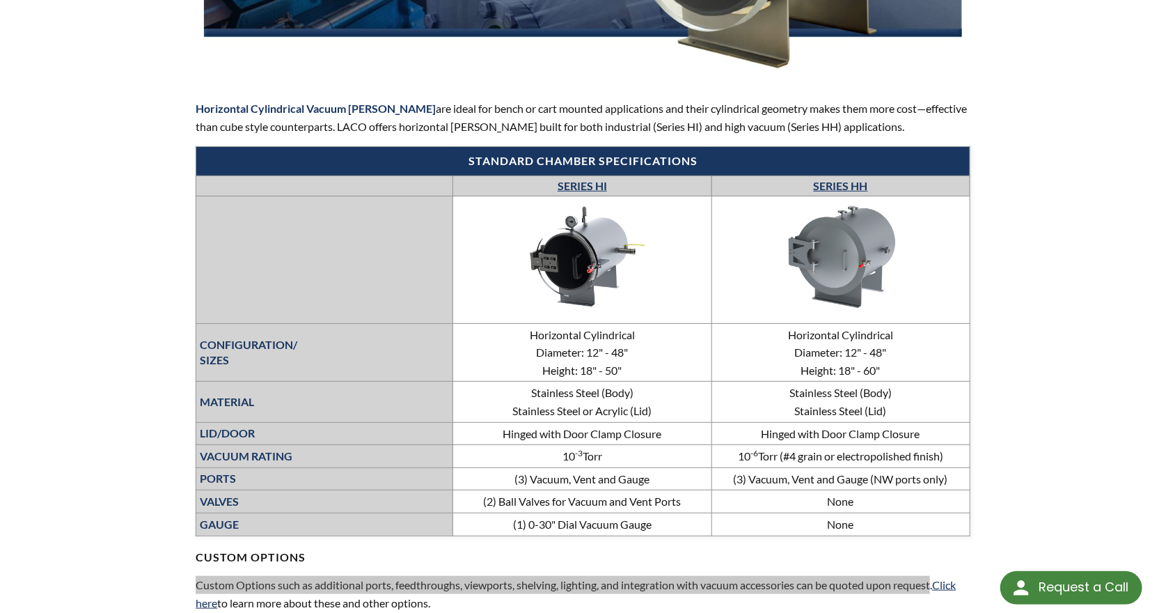
scroll to position [446, 0]
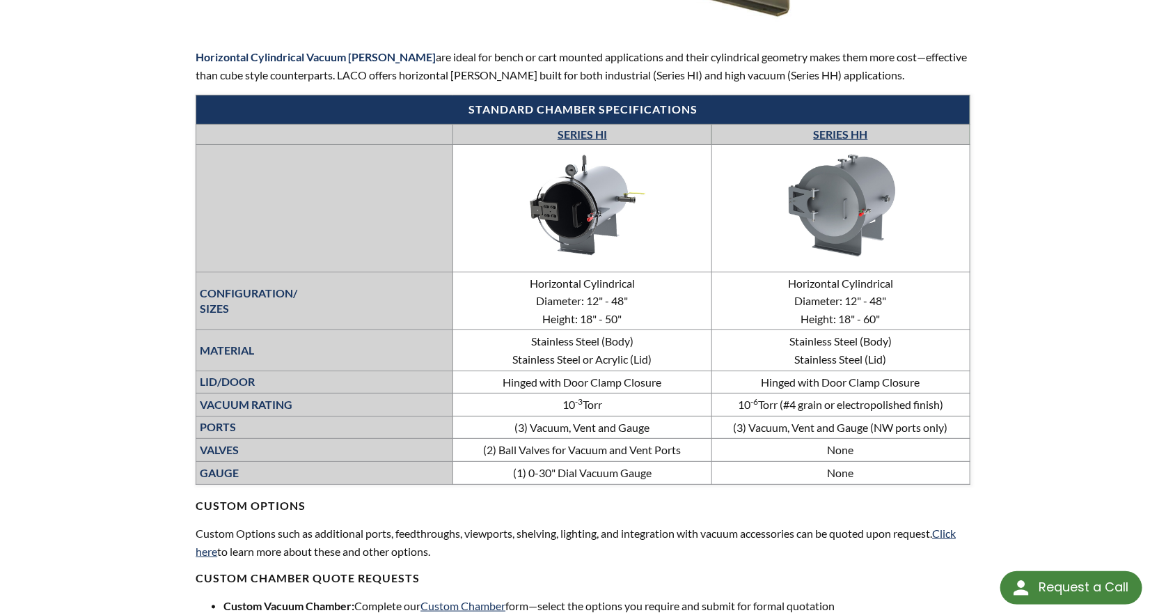
click at [237, 159] on td at bounding box center [324, 208] width 257 height 127
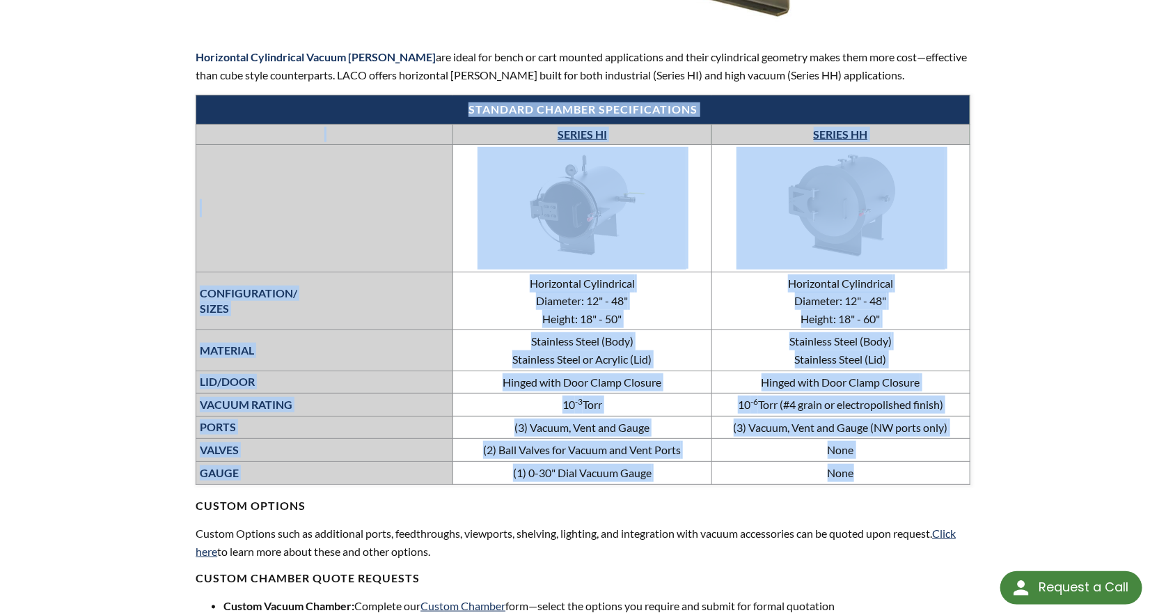
drag, startPoint x: 237, startPoint y: 104, endPoint x: 887, endPoint y: 480, distance: 749.8
click at [887, 480] on table "Standard chamber specifications SERIES HI SERIES HH CONFIGURATION/ SIZES Horizo…" at bounding box center [583, 289] width 775 height 389
copy table "Standard chamber specifications SERIES HI SERIES HH CONFIGURATION/ SIZES Horizo…"
